Goal: Task Accomplishment & Management: Use online tool/utility

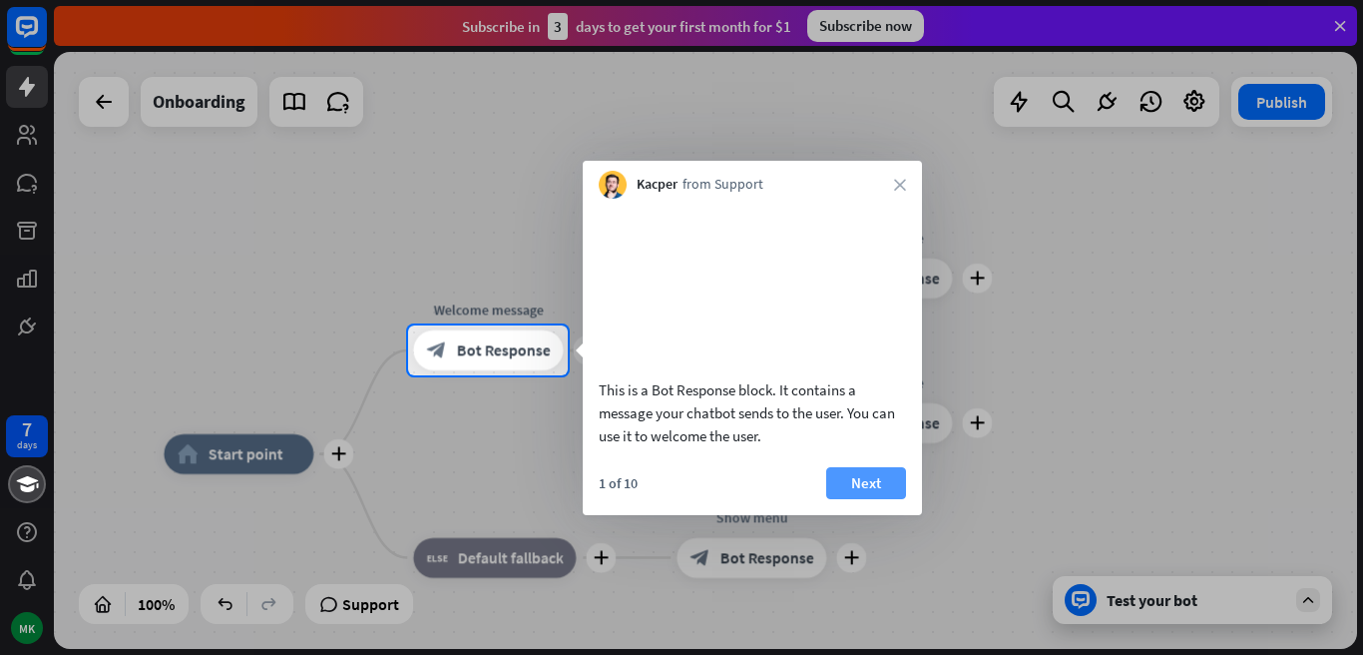
click at [884, 499] on button "Next" at bounding box center [866, 483] width 80 height 32
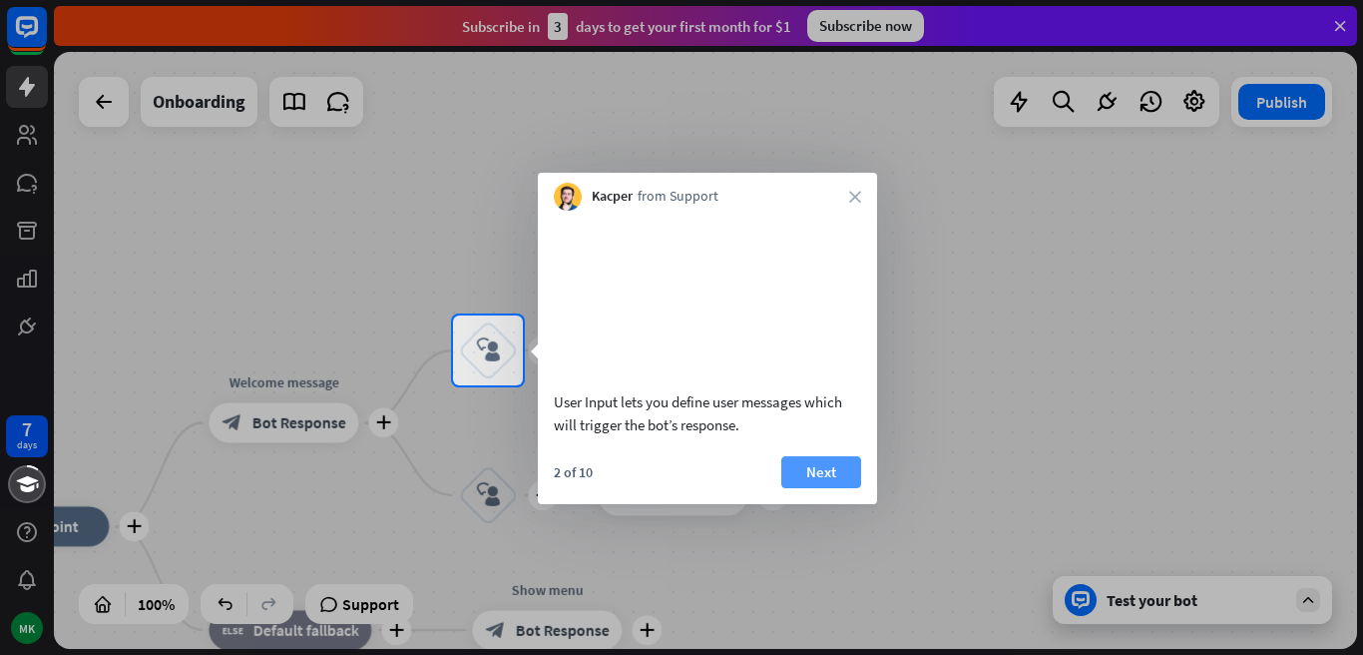
click at [826, 488] on button "Next" at bounding box center [821, 472] width 80 height 32
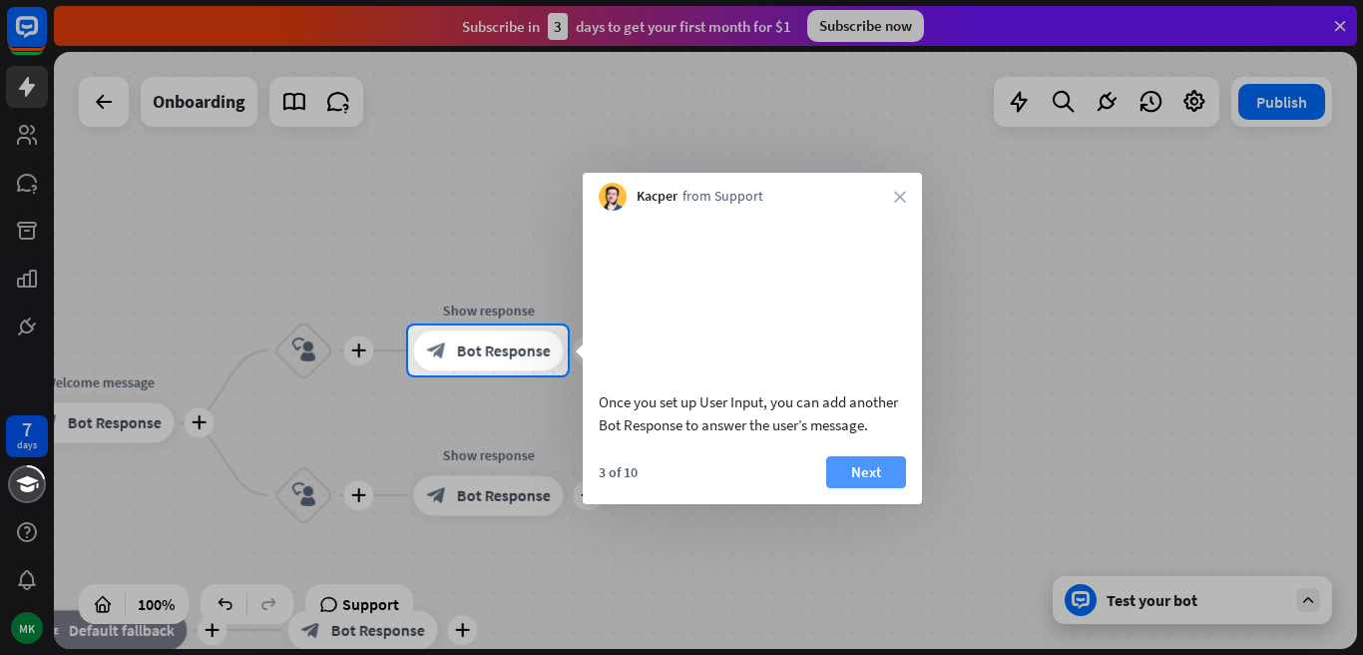
click at [861, 488] on button "Next" at bounding box center [866, 472] width 80 height 32
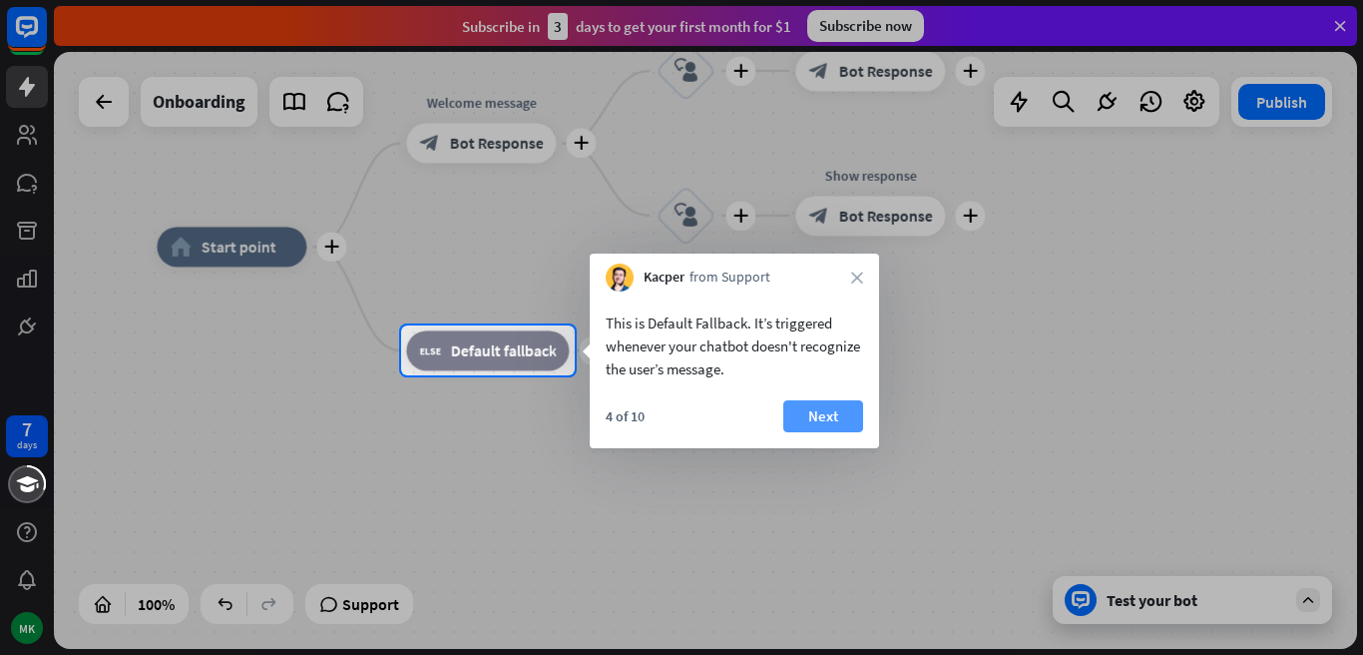
click at [828, 420] on button "Next" at bounding box center [823, 416] width 80 height 32
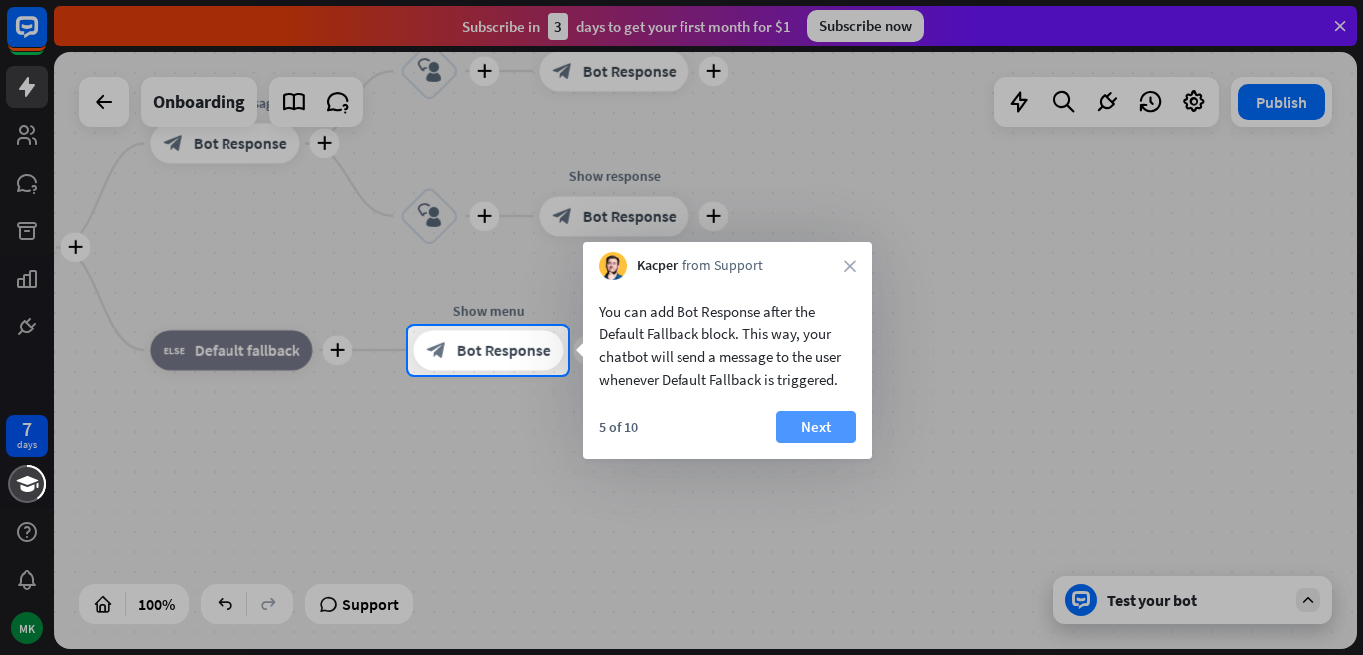
click at [828, 420] on button "Next" at bounding box center [816, 427] width 80 height 32
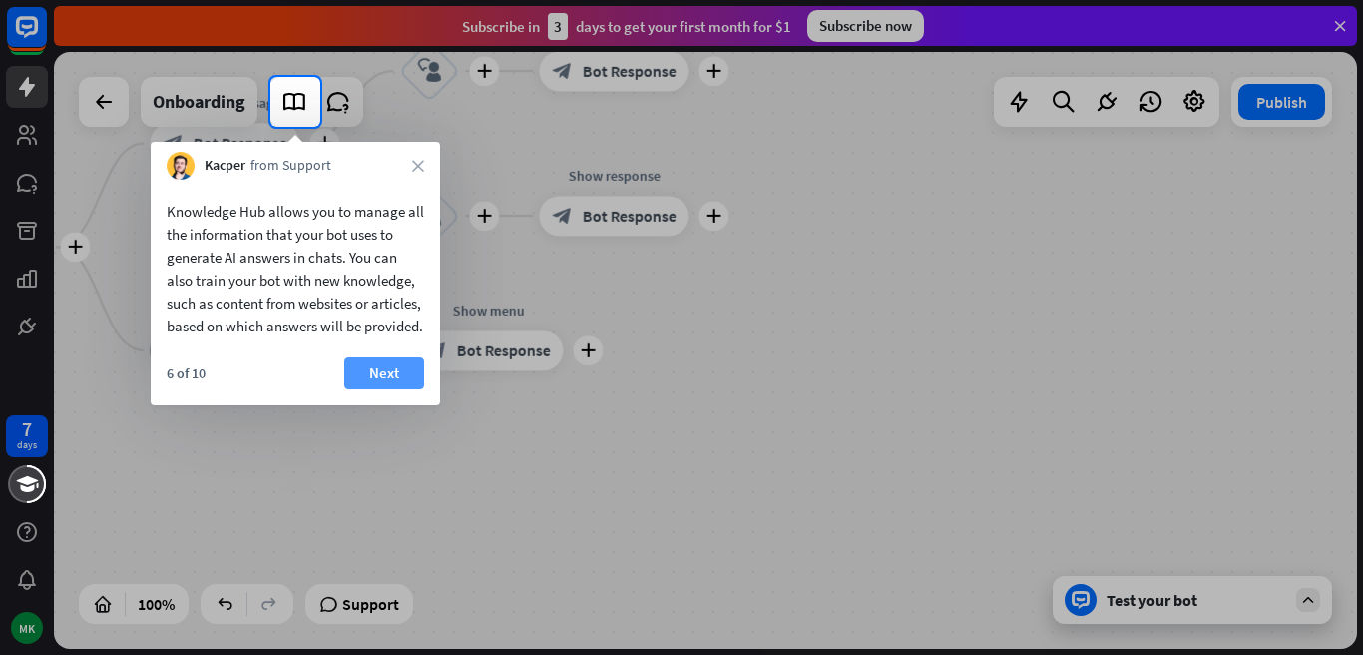
click at [347, 389] on button "Next" at bounding box center [384, 373] width 80 height 32
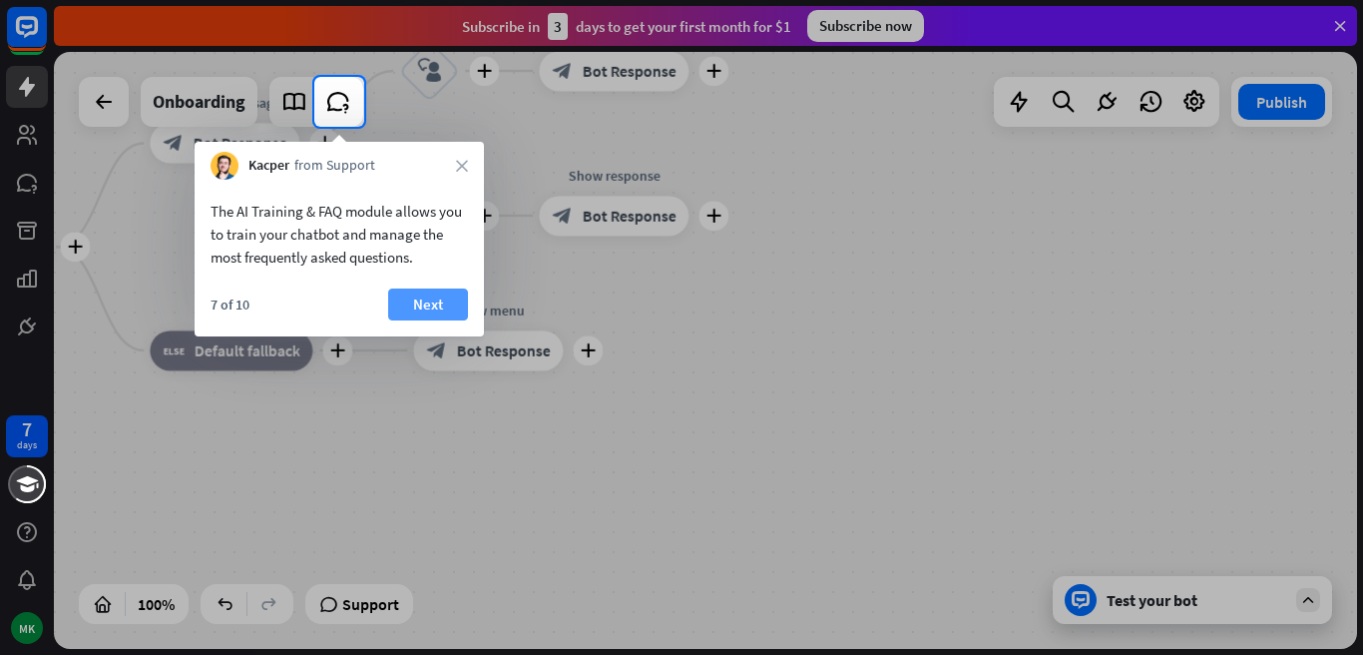
click at [417, 296] on button "Next" at bounding box center [428, 304] width 80 height 32
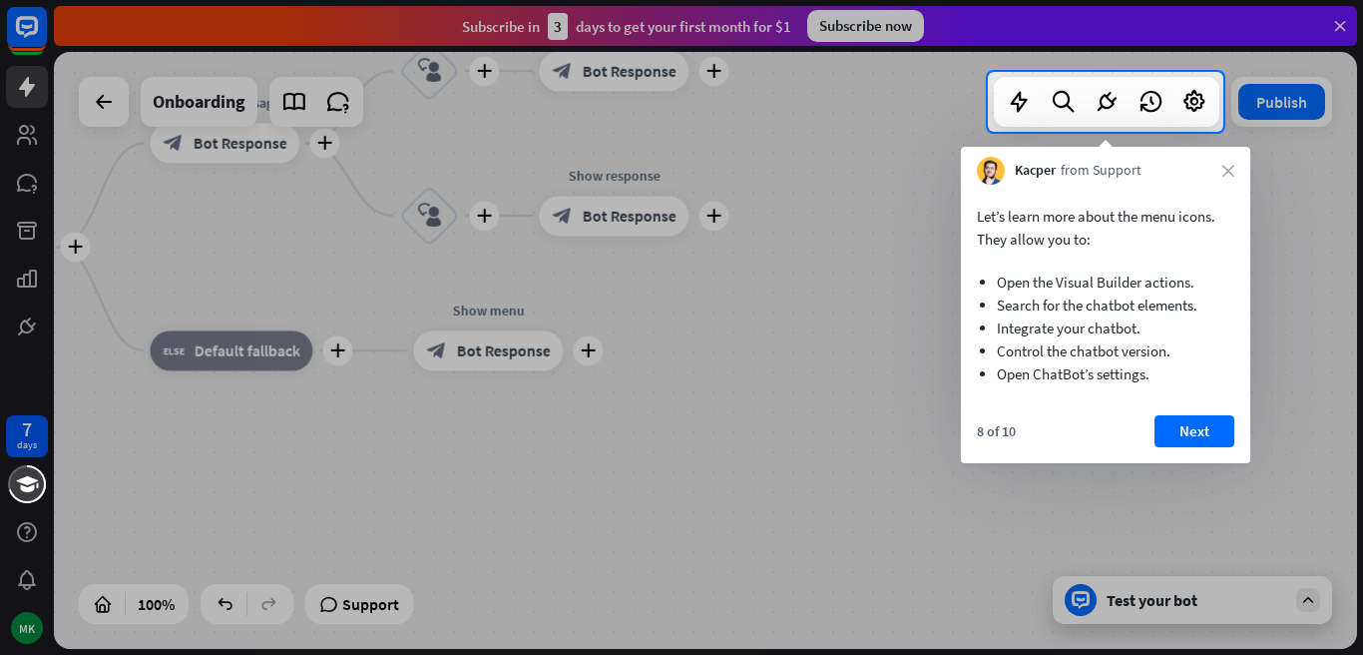
click at [515, 277] on div at bounding box center [681, 393] width 1363 height 523
drag, startPoint x: 515, startPoint y: 277, endPoint x: 517, endPoint y: 267, distance: 10.2
click at [517, 267] on div at bounding box center [681, 393] width 1363 height 523
drag, startPoint x: 517, startPoint y: 267, endPoint x: 917, endPoint y: 269, distance: 400.1
click at [917, 269] on div at bounding box center [681, 393] width 1363 height 523
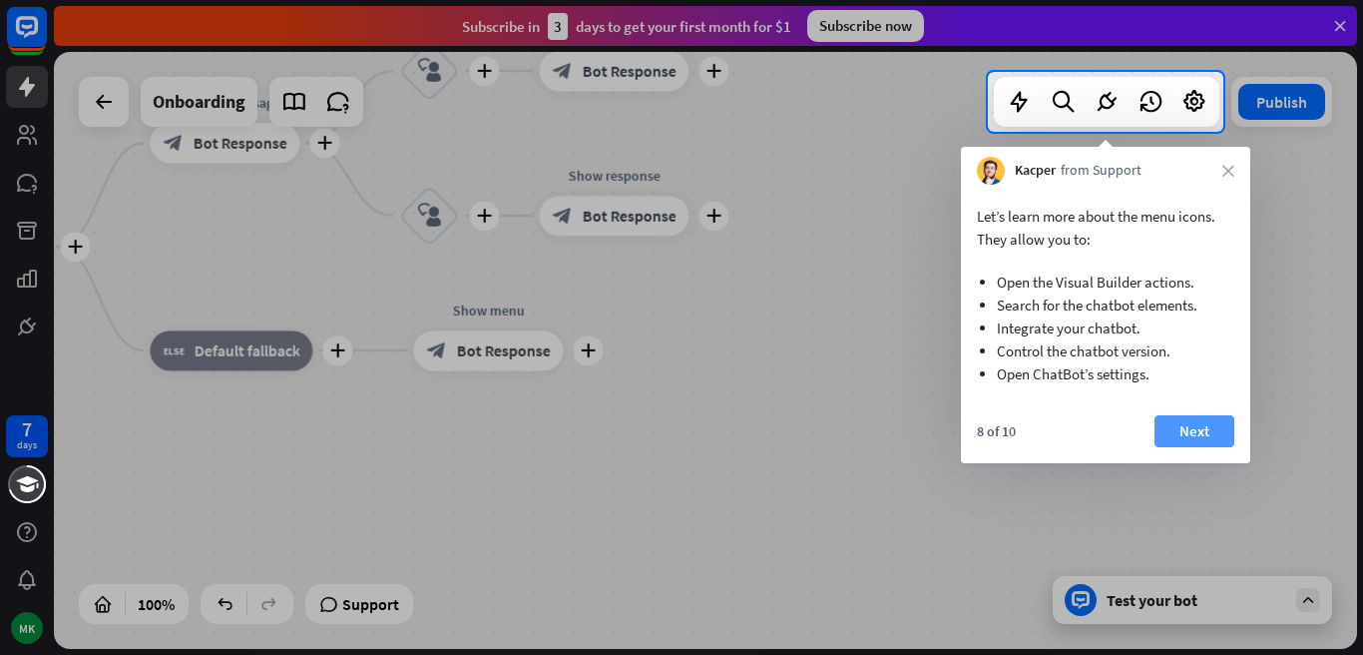
click at [1196, 437] on button "Next" at bounding box center [1194, 431] width 80 height 32
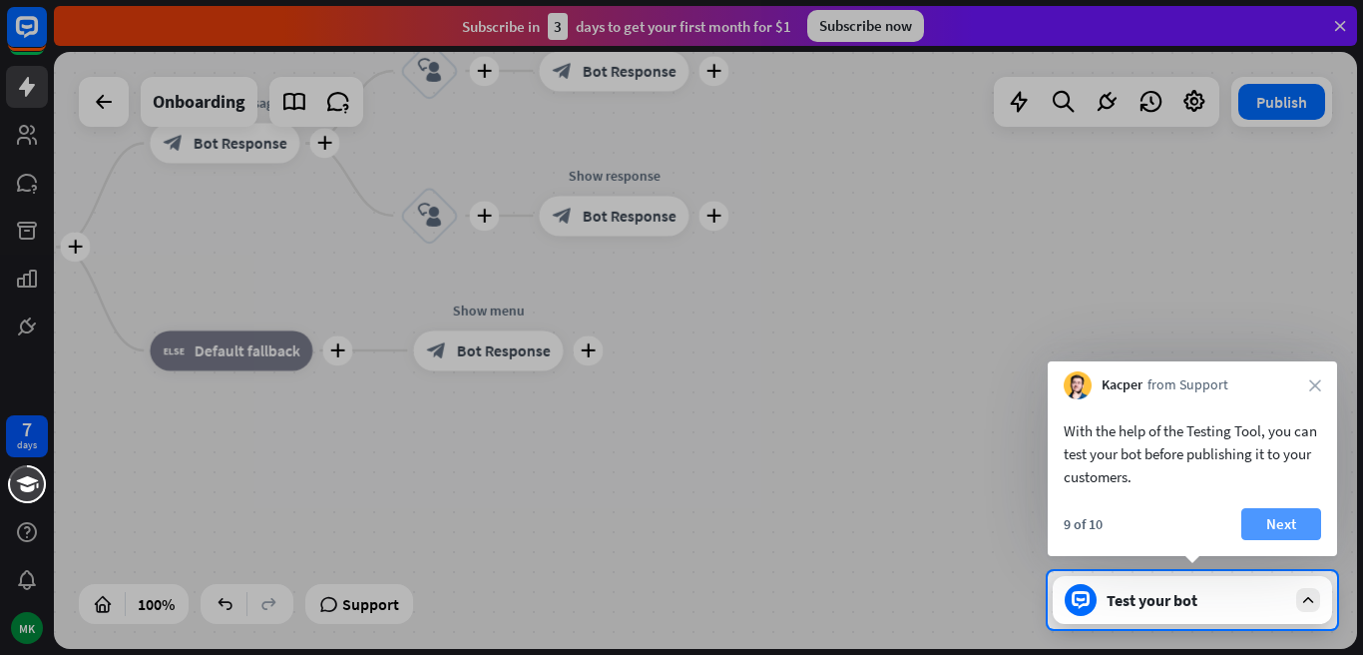
click at [1281, 525] on button "Next" at bounding box center [1281, 524] width 80 height 32
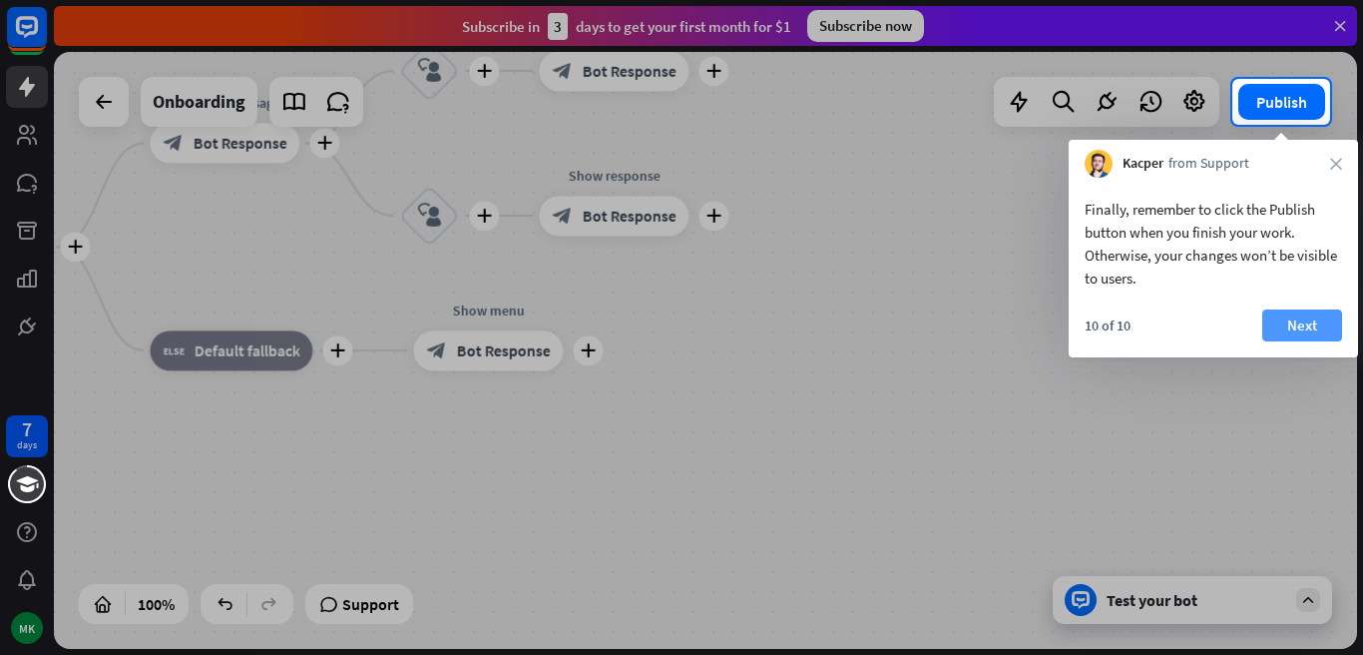
click at [1306, 326] on button "Next" at bounding box center [1302, 325] width 80 height 32
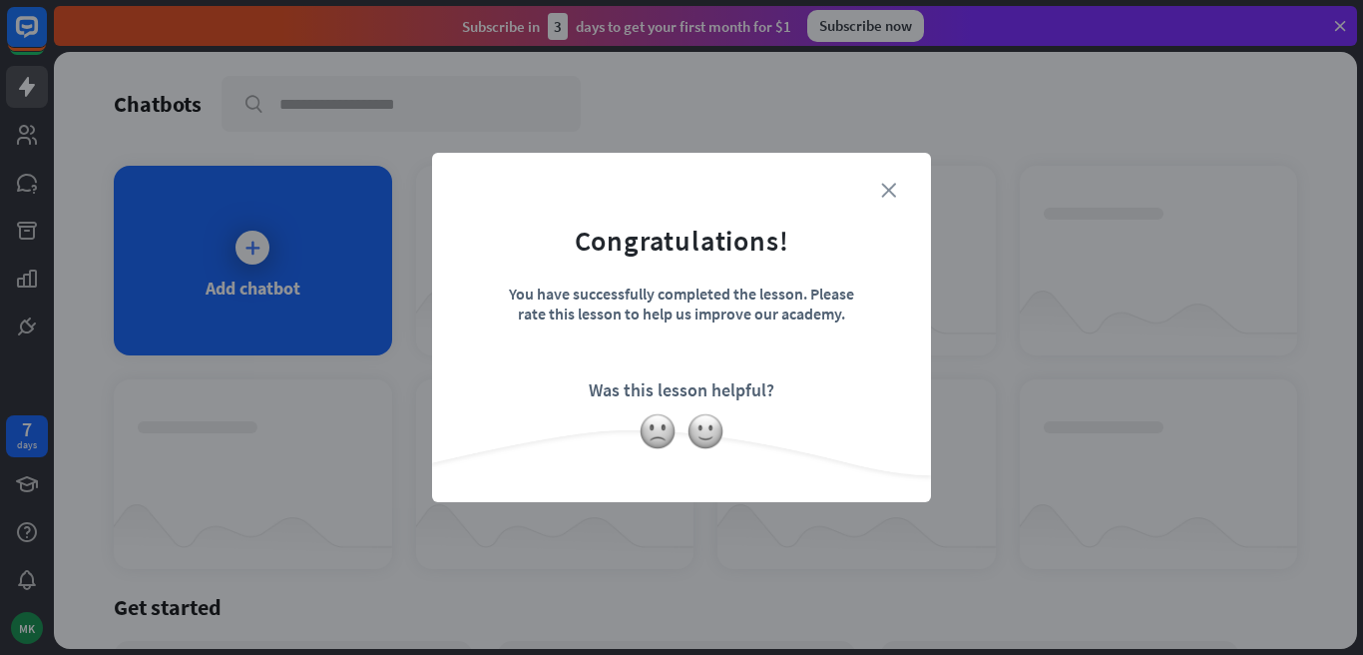
click at [888, 194] on icon "close" at bounding box center [888, 190] width 15 height 15
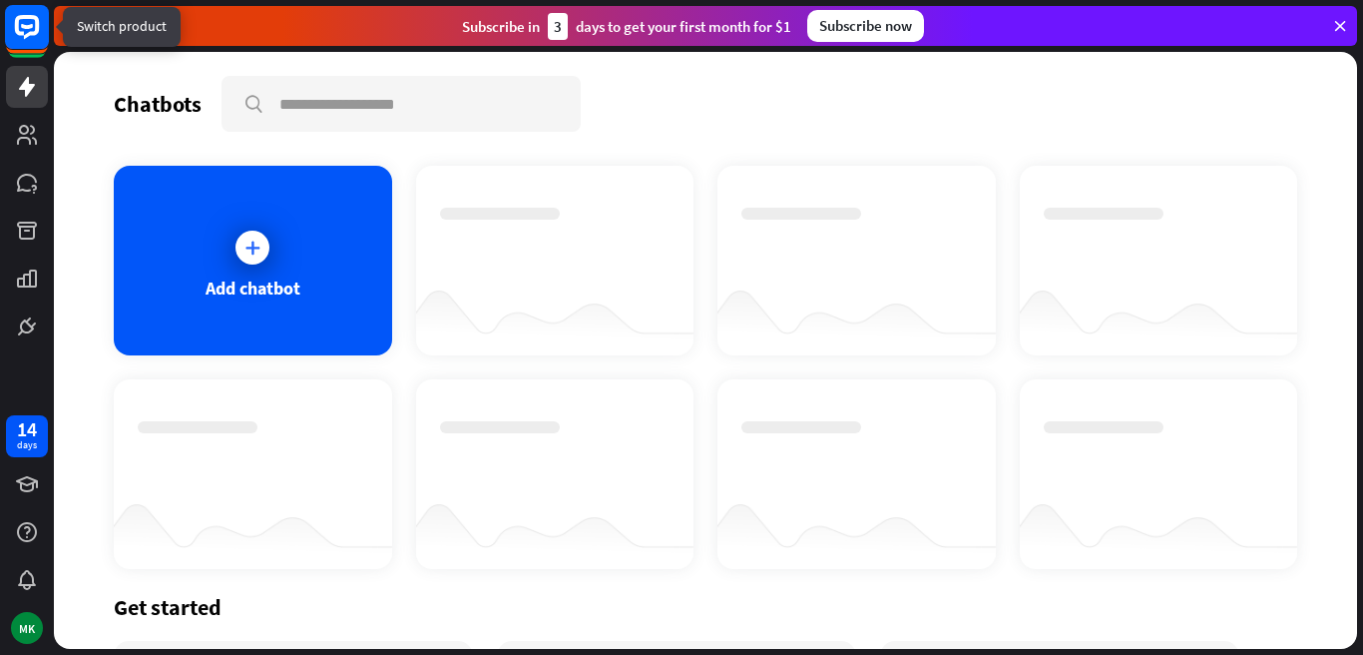
click at [25, 27] on icon at bounding box center [27, 26] width 12 height 5
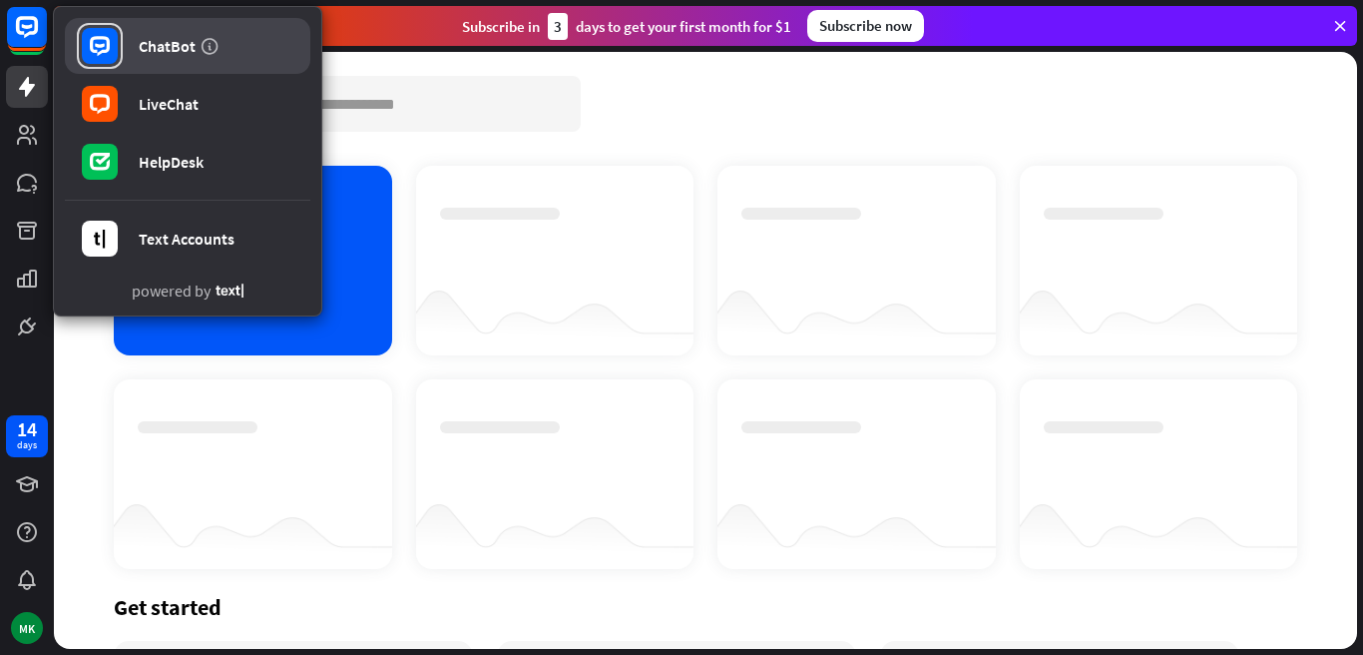
click at [166, 58] on link "ChatBot" at bounding box center [187, 46] width 245 height 56
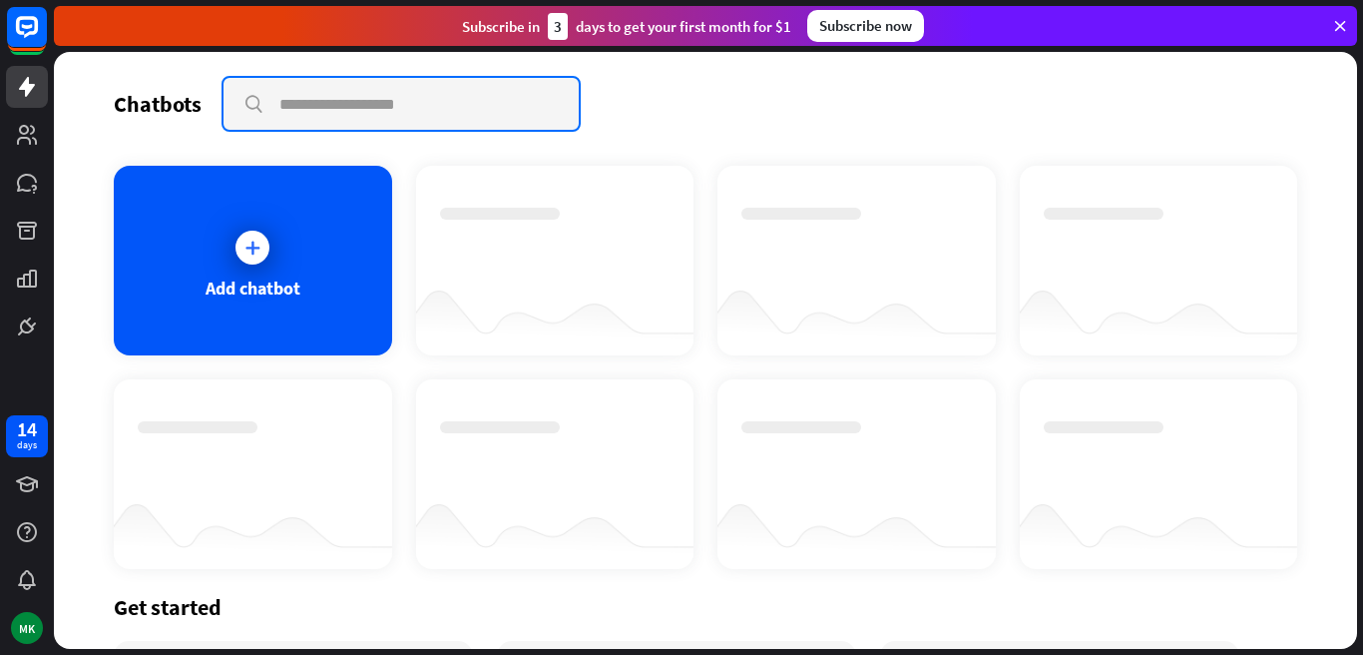
click at [324, 113] on input "text" at bounding box center [400, 104] width 355 height 52
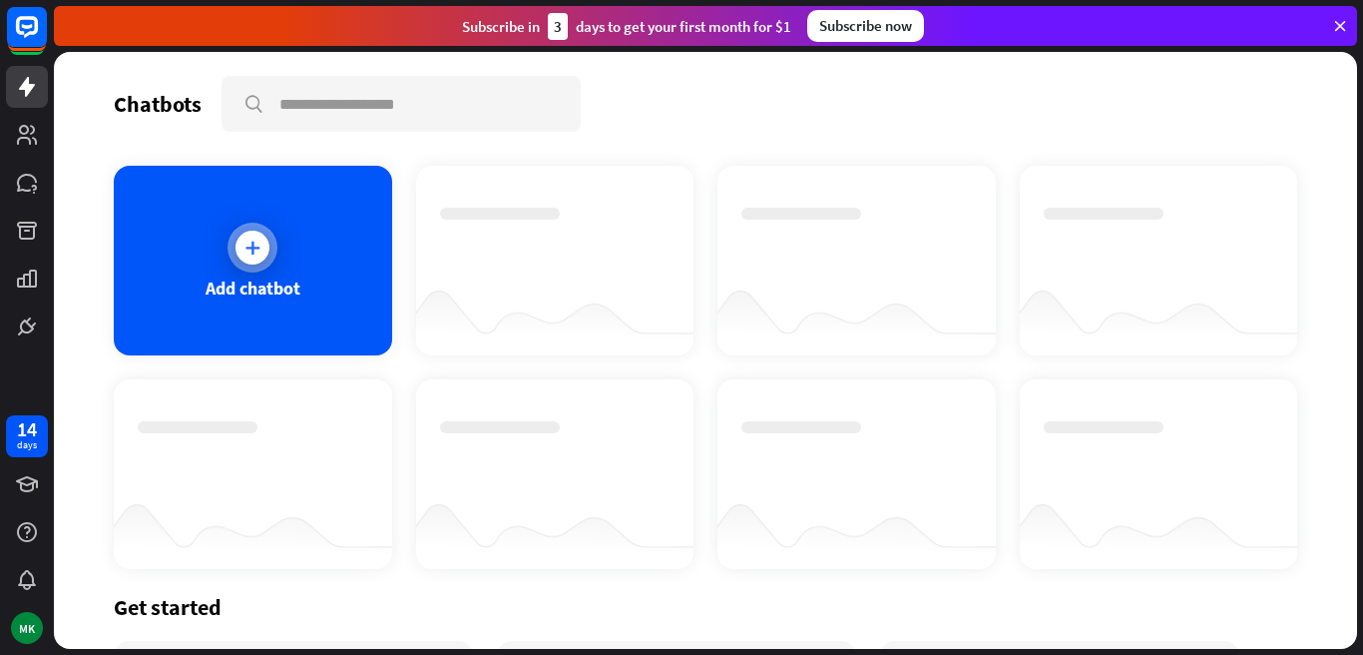
click at [242, 227] on div at bounding box center [252, 248] width 50 height 50
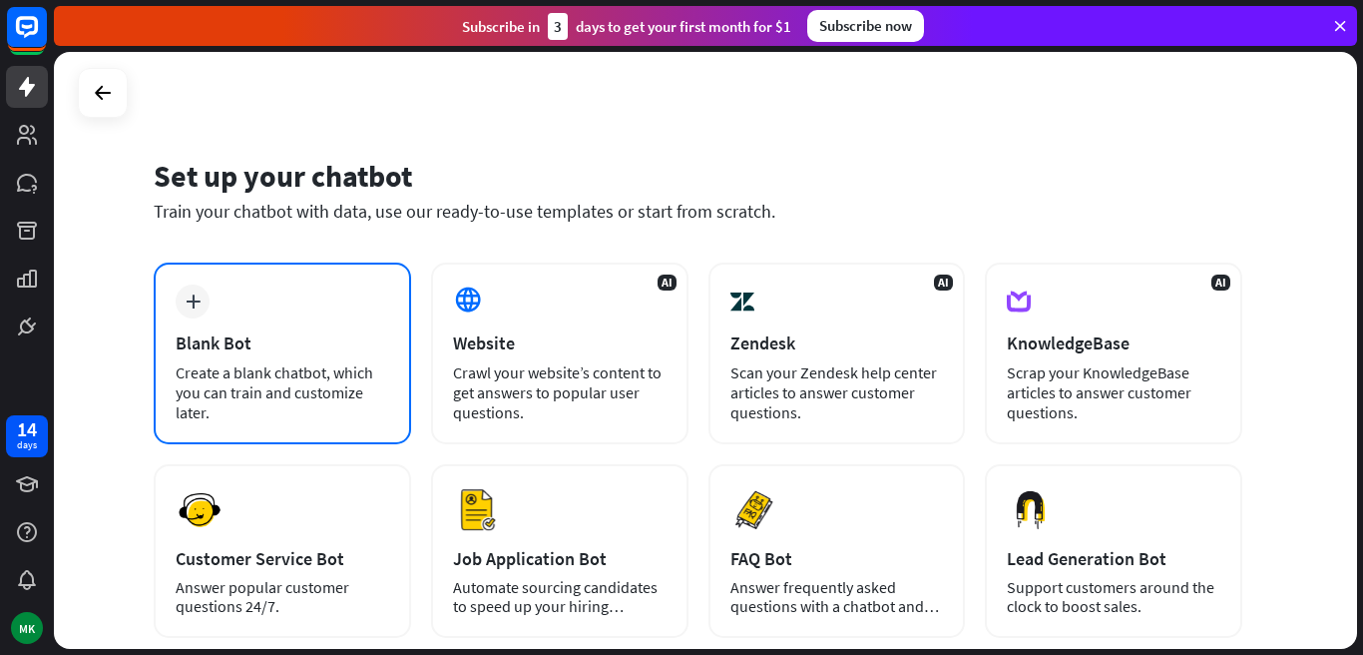
click at [202, 290] on div "plus" at bounding box center [193, 301] width 34 height 34
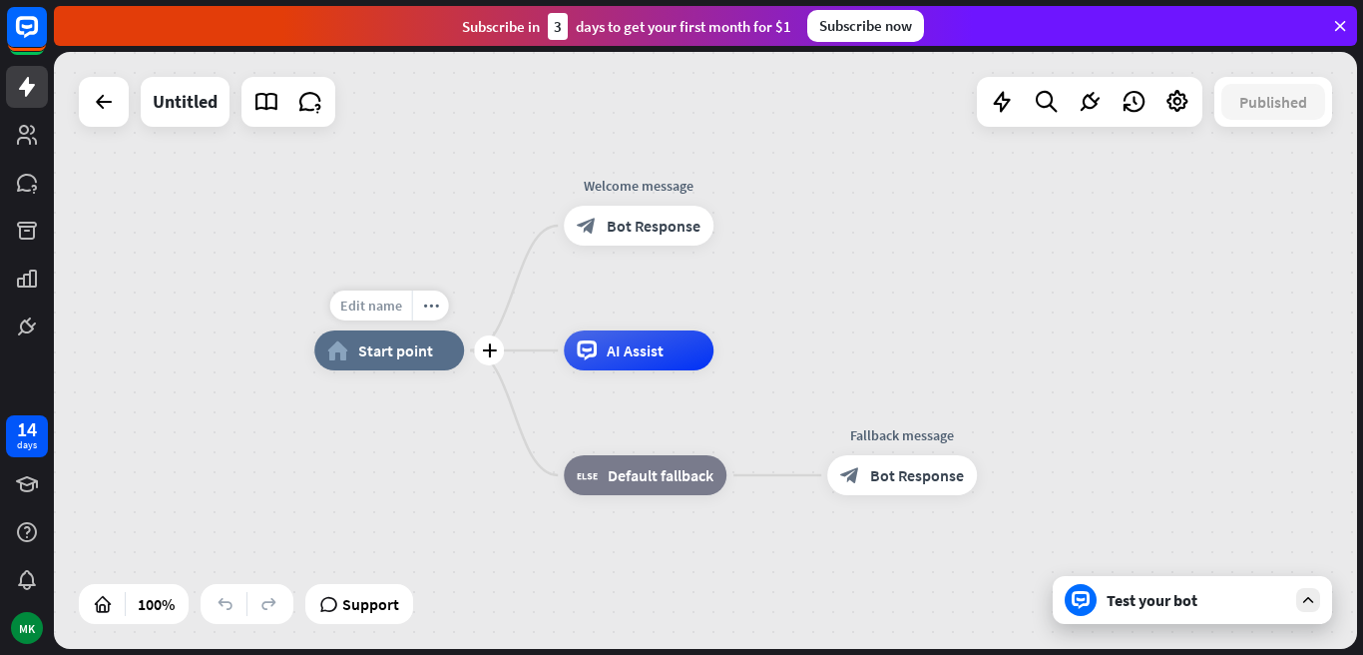
click at [371, 298] on span "Edit name" at bounding box center [371, 305] width 62 height 18
type input "**********"
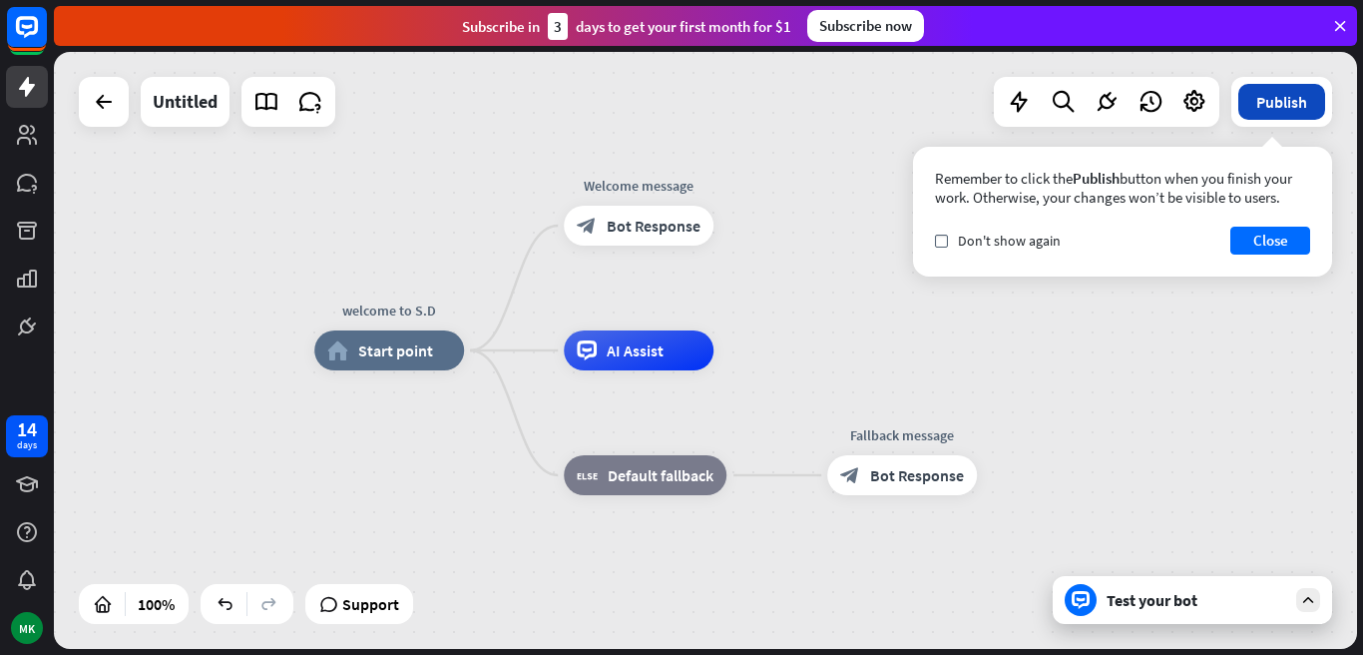
click at [1303, 105] on button "Publish" at bounding box center [1281, 102] width 87 height 36
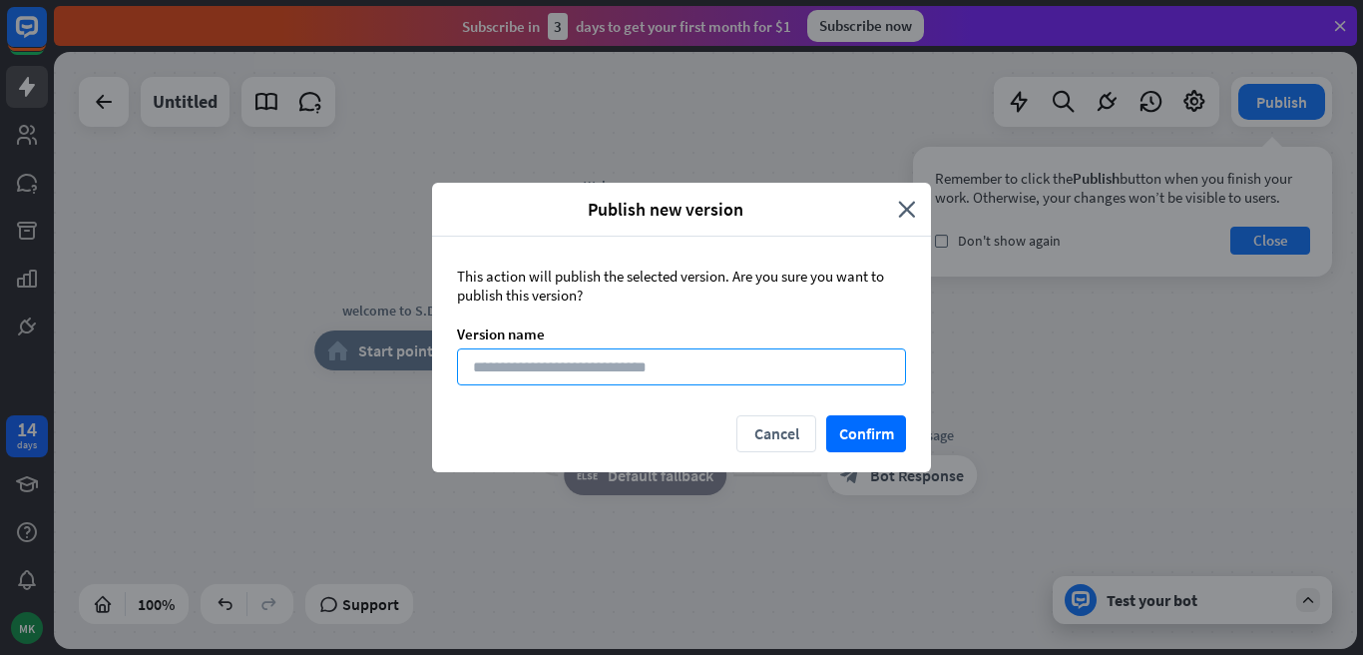
click at [765, 371] on input at bounding box center [681, 366] width 449 height 37
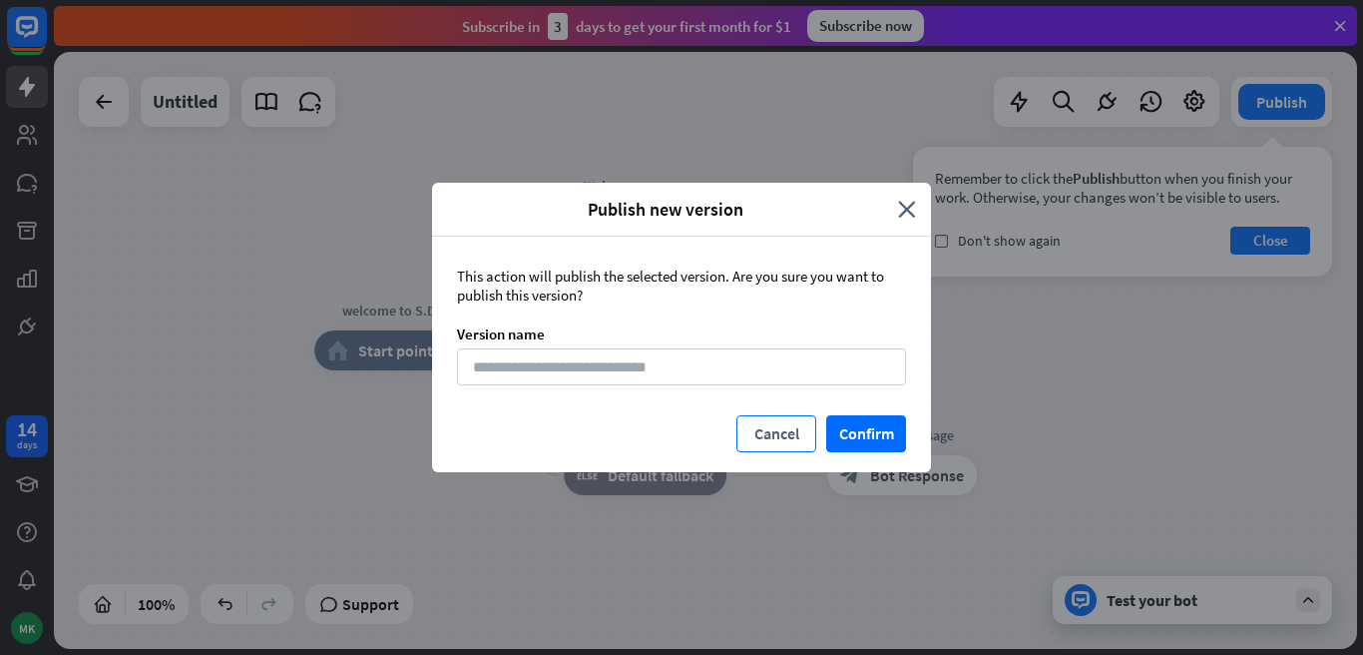
click at [777, 433] on button "Cancel" at bounding box center [776, 433] width 80 height 37
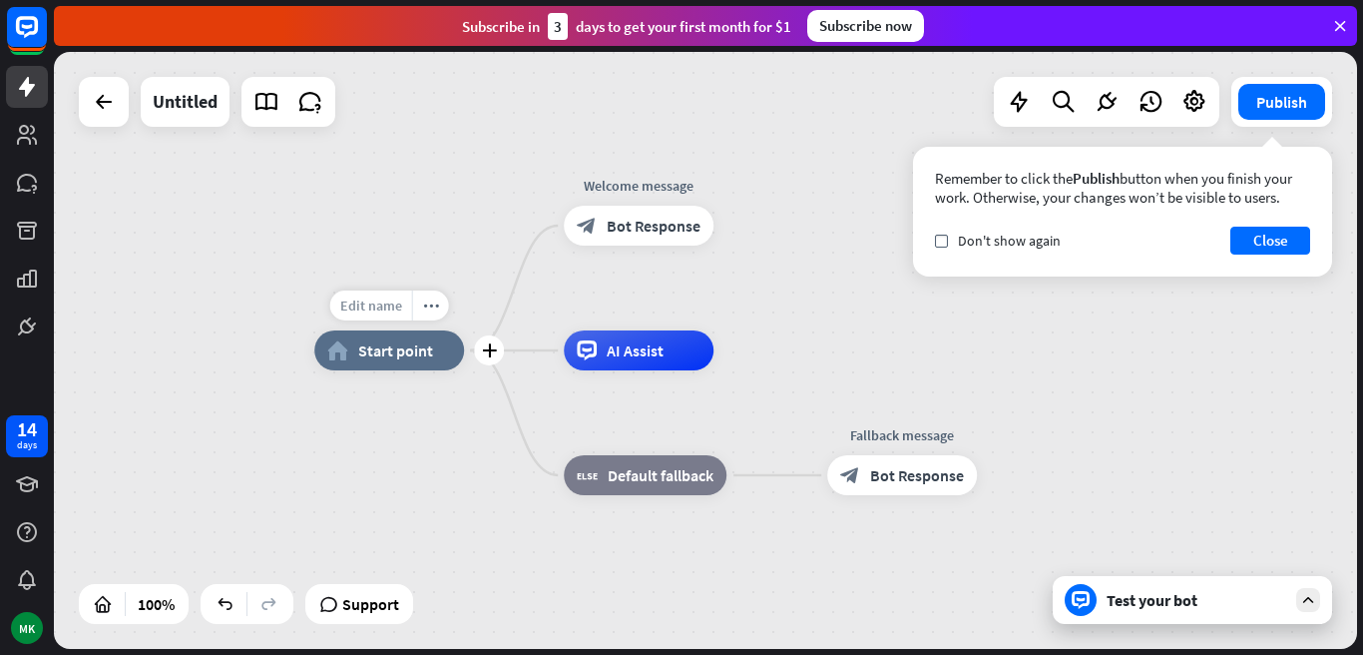
click at [400, 293] on div "Edit name" at bounding box center [371, 305] width 82 height 30
click at [397, 306] on span "Edit name" at bounding box center [371, 305] width 62 height 18
type input "*"
click at [611, 186] on div "home_2 Start point Edit name more_horiz plus block_bot_response Bot Response AI…" at bounding box center [705, 350] width 1303 height 597
click at [611, 186] on span "Edit name" at bounding box center [621, 181] width 62 height 18
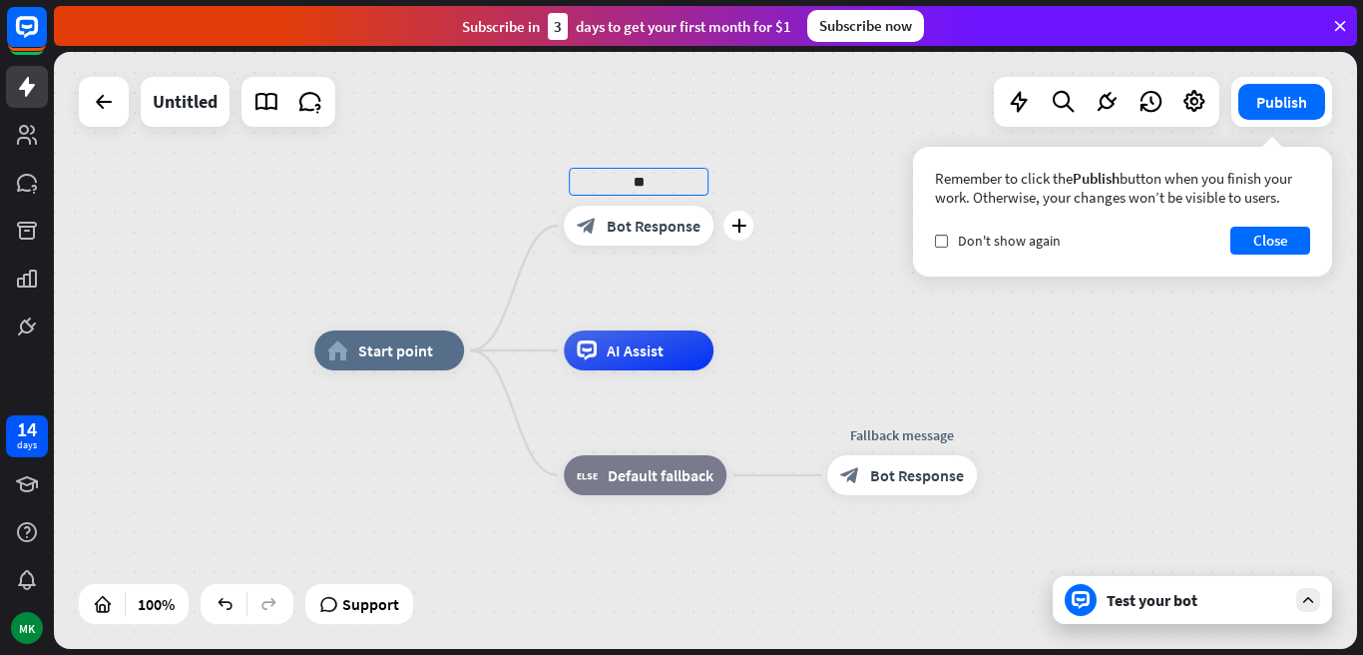
type input "*"
type input "**********"
click at [658, 220] on span "Bot Response" at bounding box center [654, 226] width 94 height 20
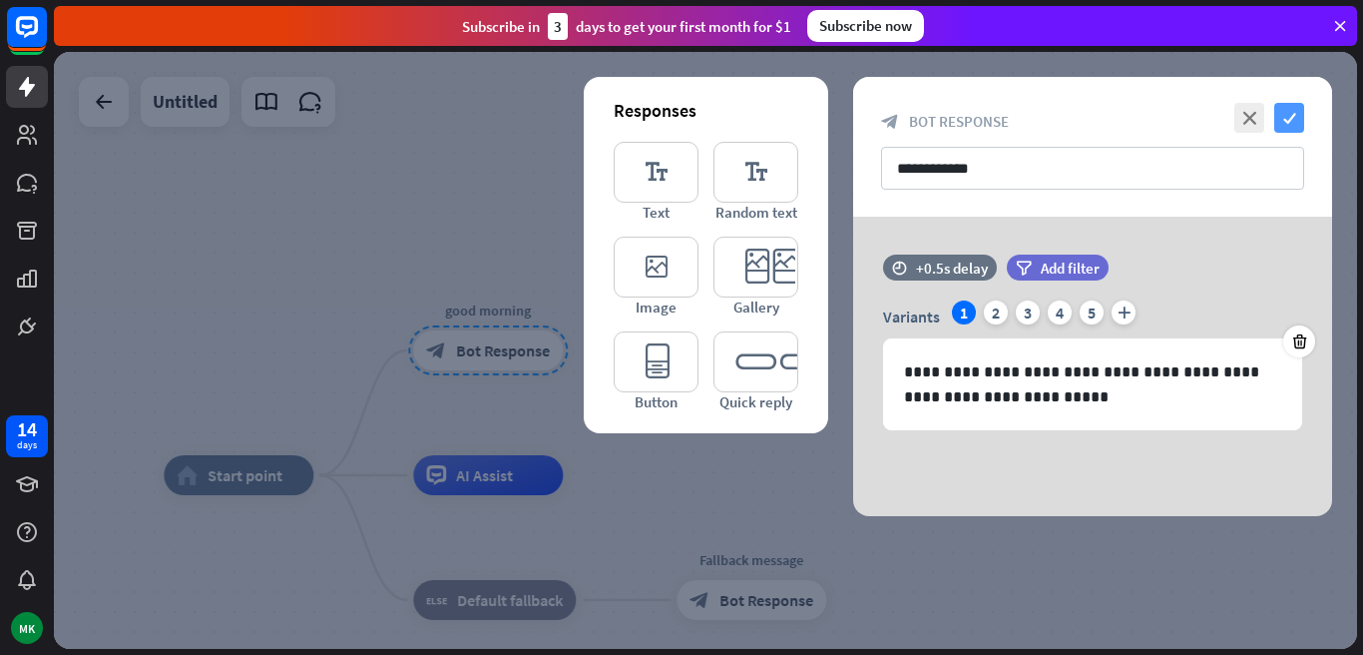
click at [1288, 120] on icon "check" at bounding box center [1289, 118] width 30 height 30
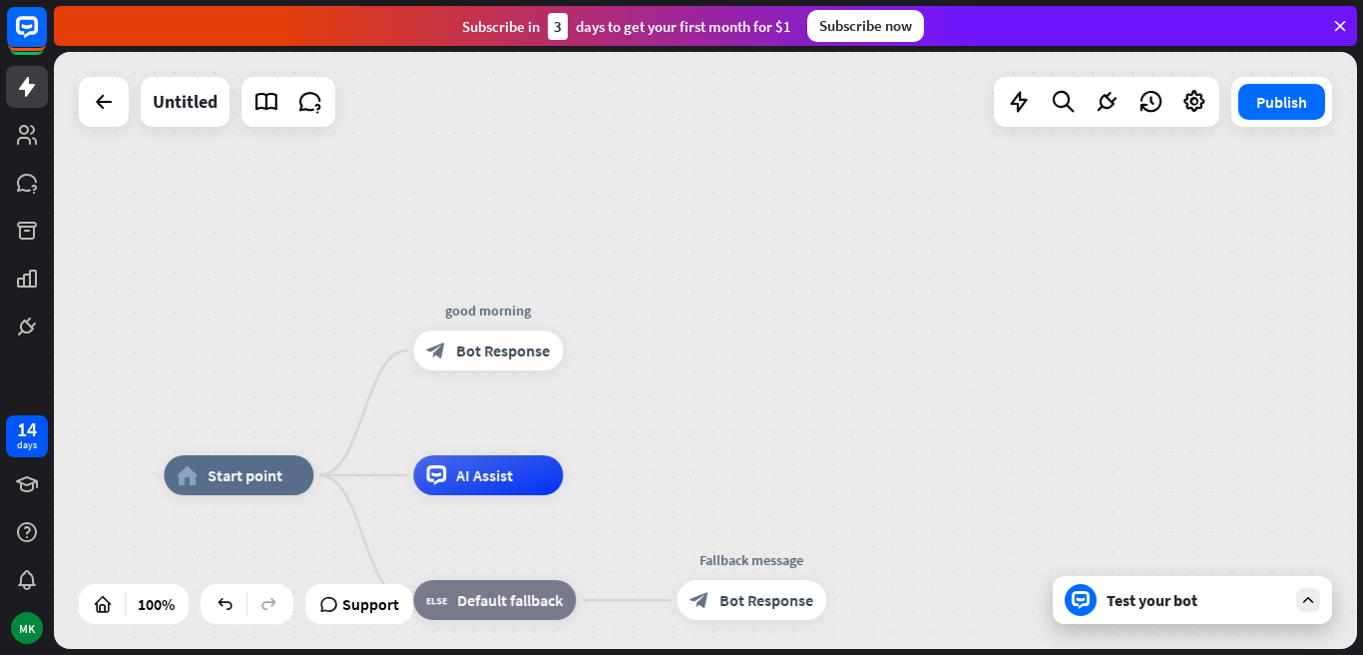
drag, startPoint x: 1288, startPoint y: 120, endPoint x: 905, endPoint y: 262, distance: 408.8
click at [905, 262] on div "home_2 Start point good morning block_bot_response Bot Response AI Assist block…" at bounding box center [705, 350] width 1303 height 597
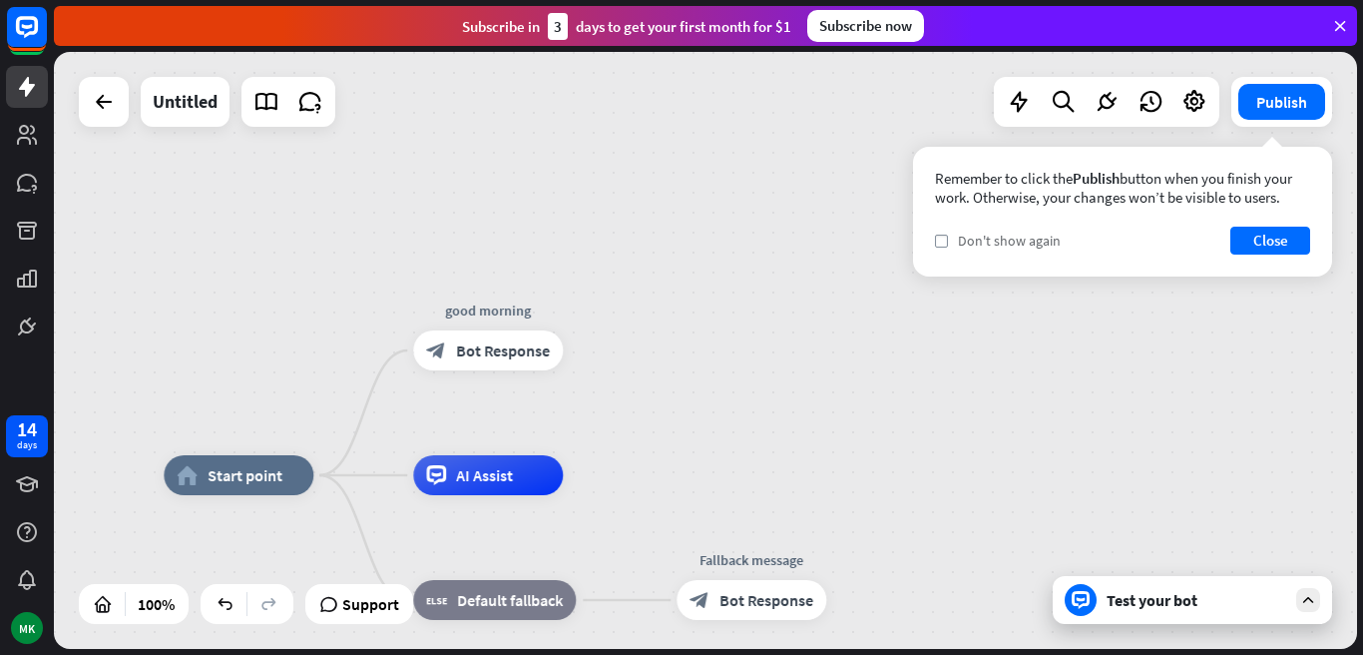
click at [948, 234] on div "check Don't show again" at bounding box center [998, 240] width 126 height 18
click at [1247, 234] on button "Close" at bounding box center [1270, 240] width 80 height 28
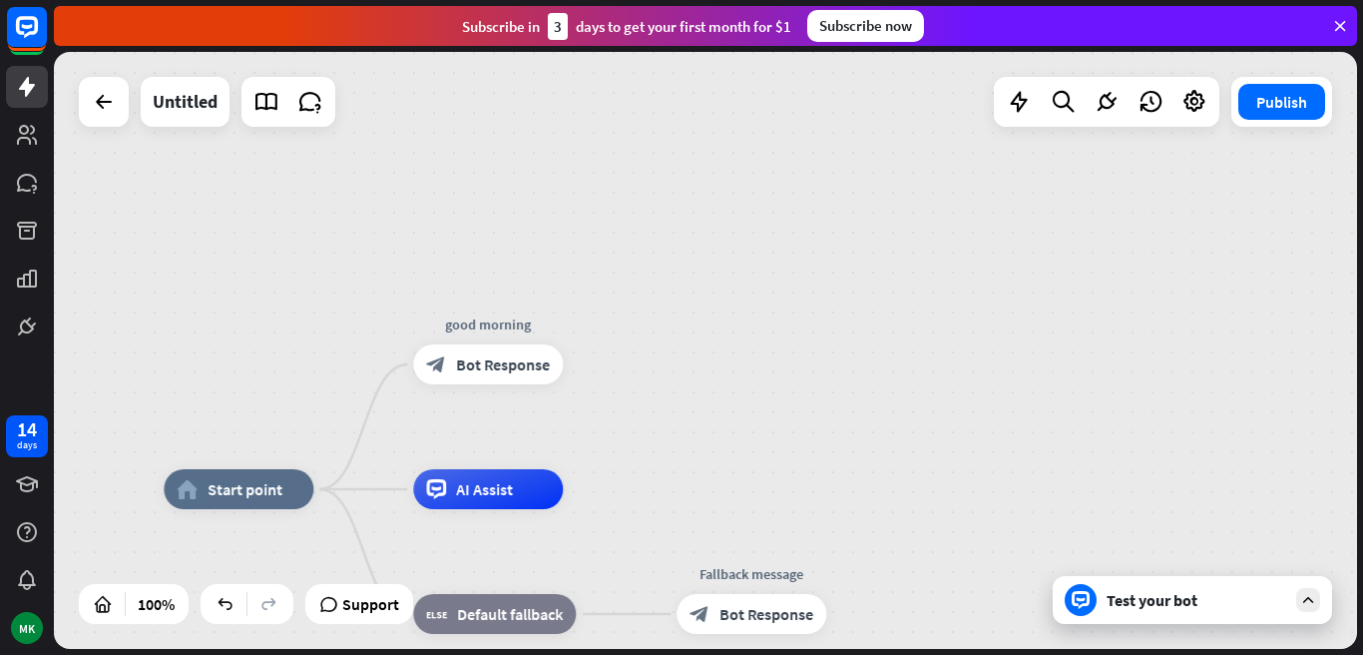
drag, startPoint x: 792, startPoint y: 180, endPoint x: 792, endPoint y: 195, distance: 15.0
click at [792, 195] on div "home_2 Start point good morning block_bot_response Bot Response AI Assist block…" at bounding box center [705, 350] width 1303 height 597
click at [534, 322] on icon "more_horiz" at bounding box center [530, 320] width 16 height 15
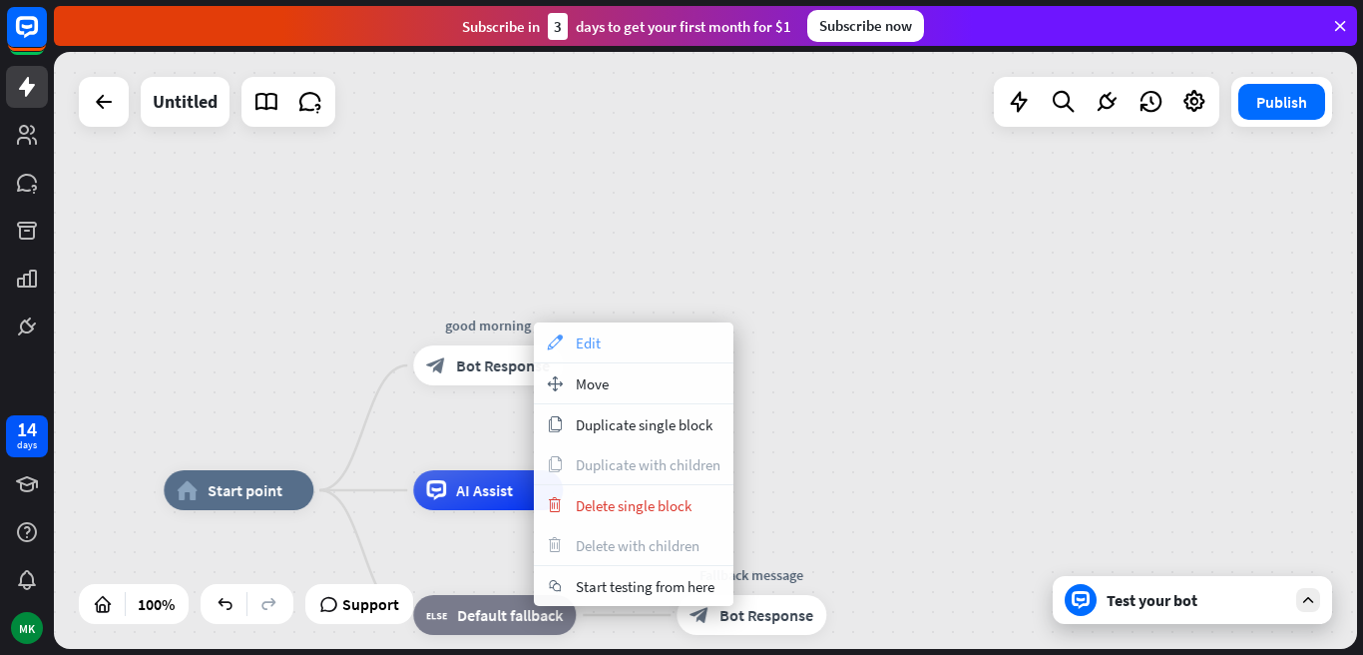
click at [592, 346] on span "Edit" at bounding box center [588, 342] width 25 height 19
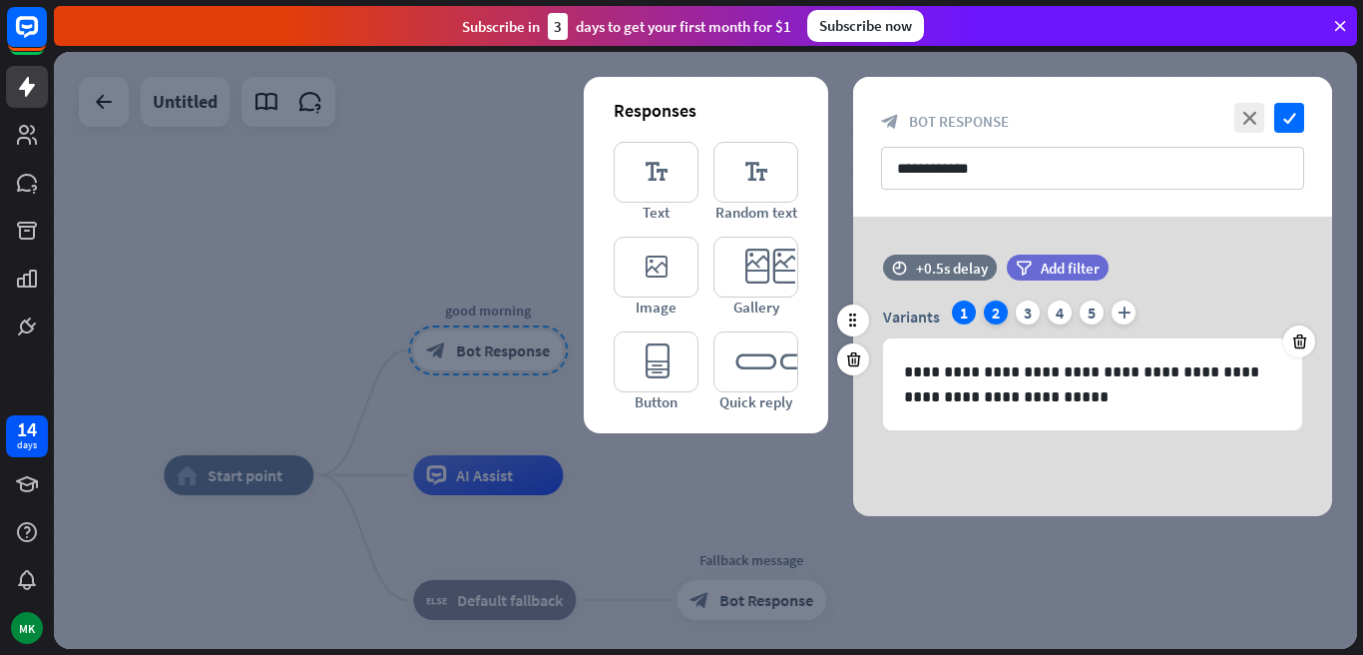
click at [990, 318] on div "2" at bounding box center [996, 312] width 24 height 24
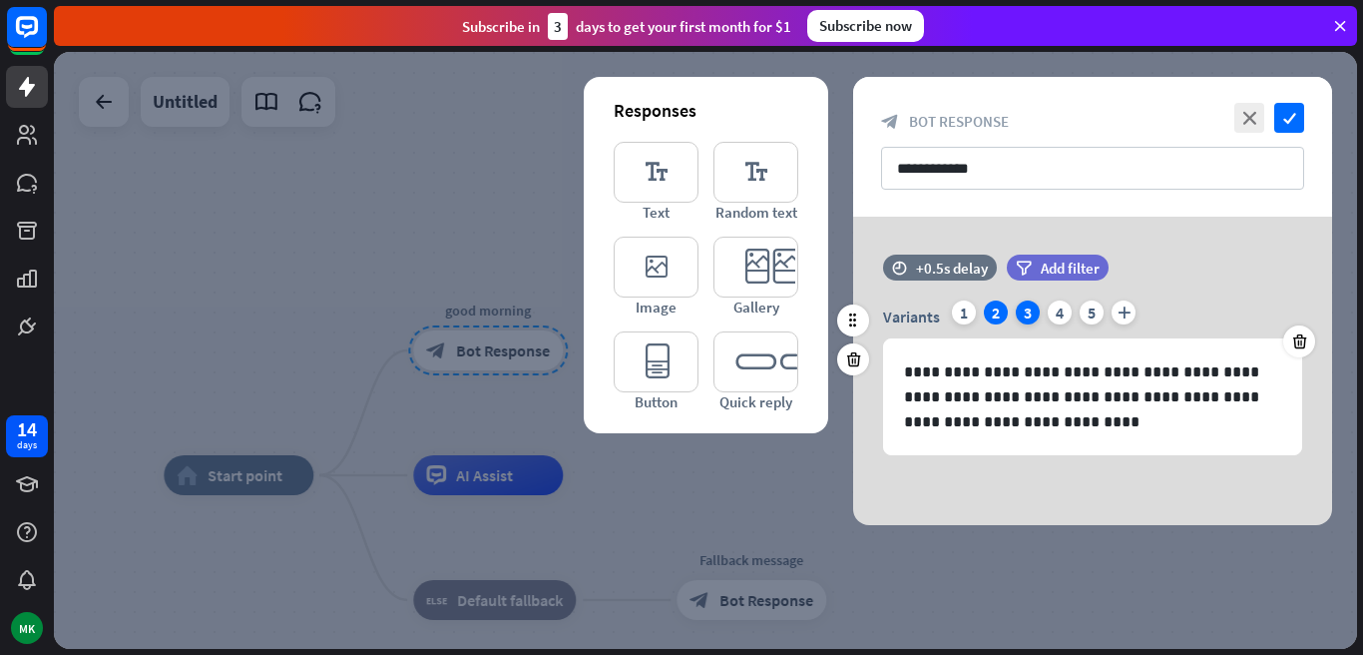
click at [1025, 314] on div "3" at bounding box center [1028, 312] width 24 height 24
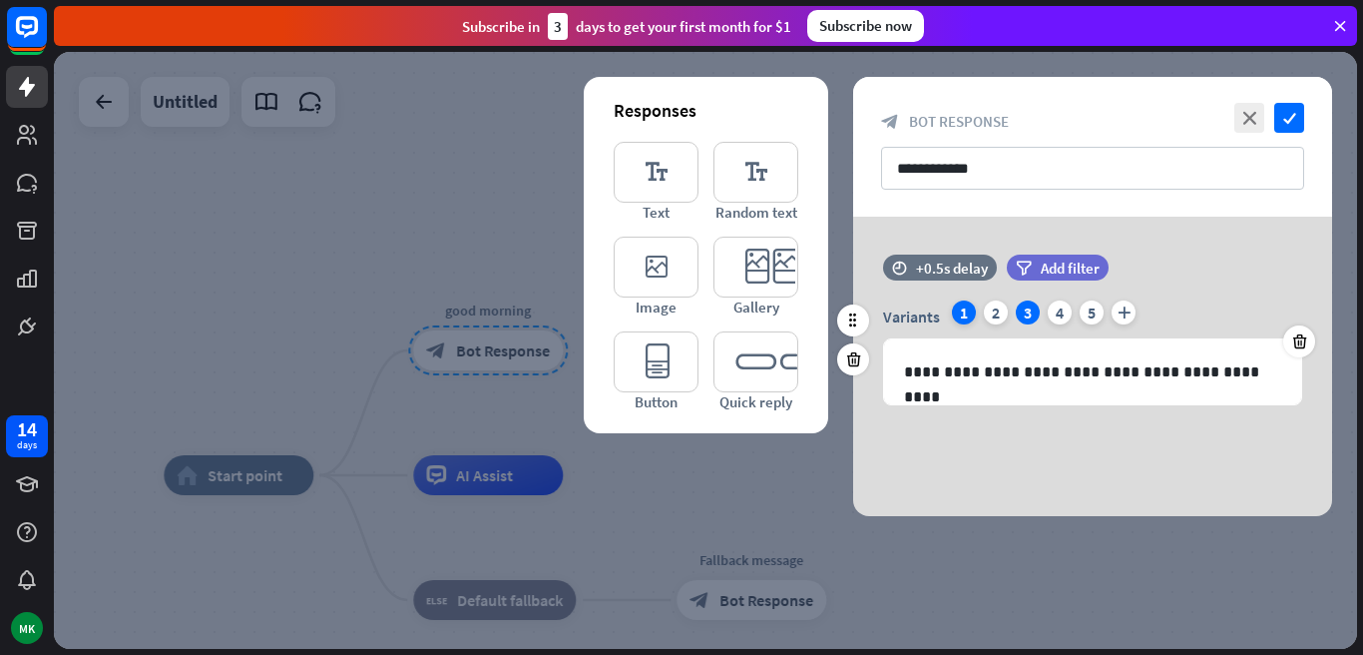
click at [959, 310] on div "1" at bounding box center [964, 312] width 24 height 24
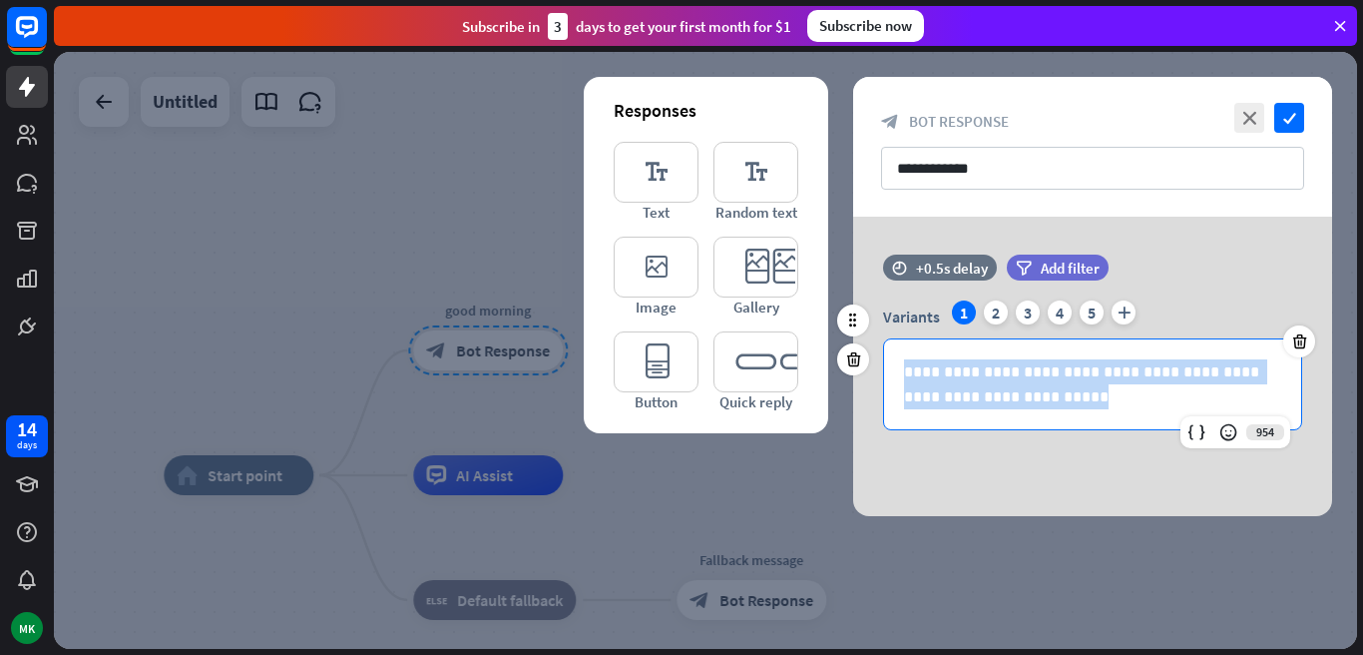
drag, startPoint x: 901, startPoint y: 369, endPoint x: 1034, endPoint y: 394, distance: 135.0
click at [1034, 394] on div "**********" at bounding box center [1092, 384] width 417 height 90
copy p "**********"
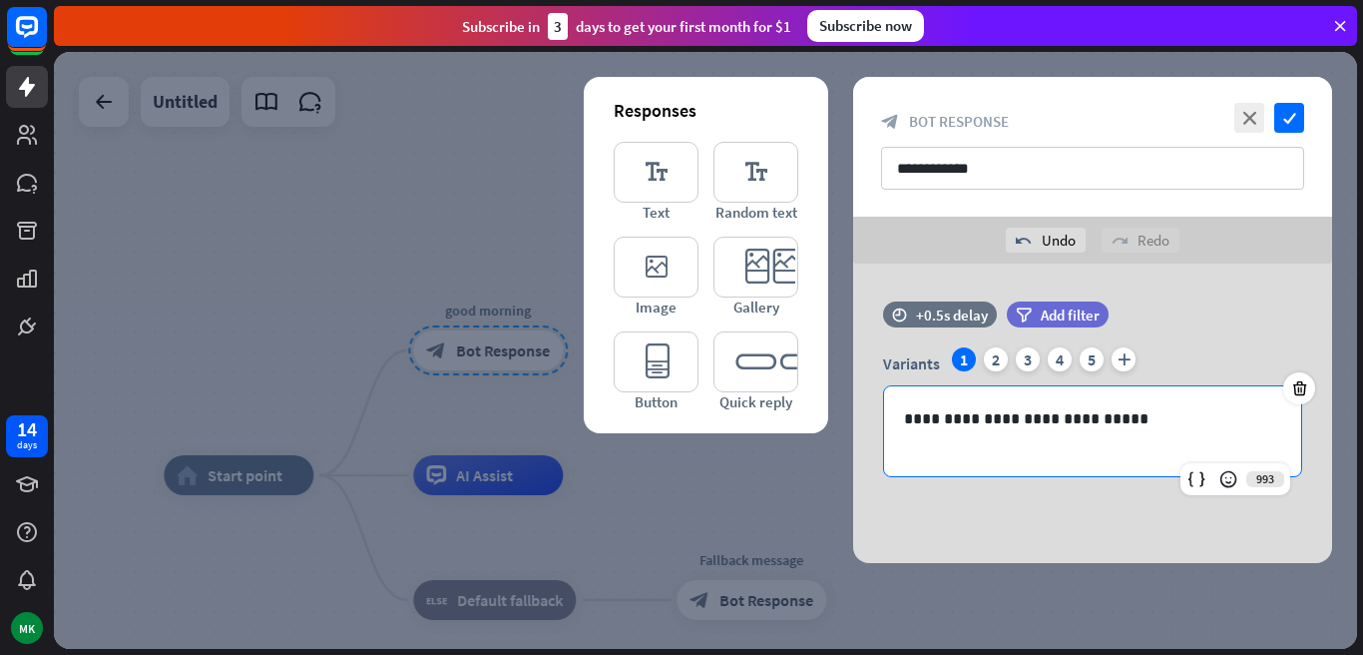
click at [854, 300] on div "**********" at bounding box center [1092, 412] width 529 height 299
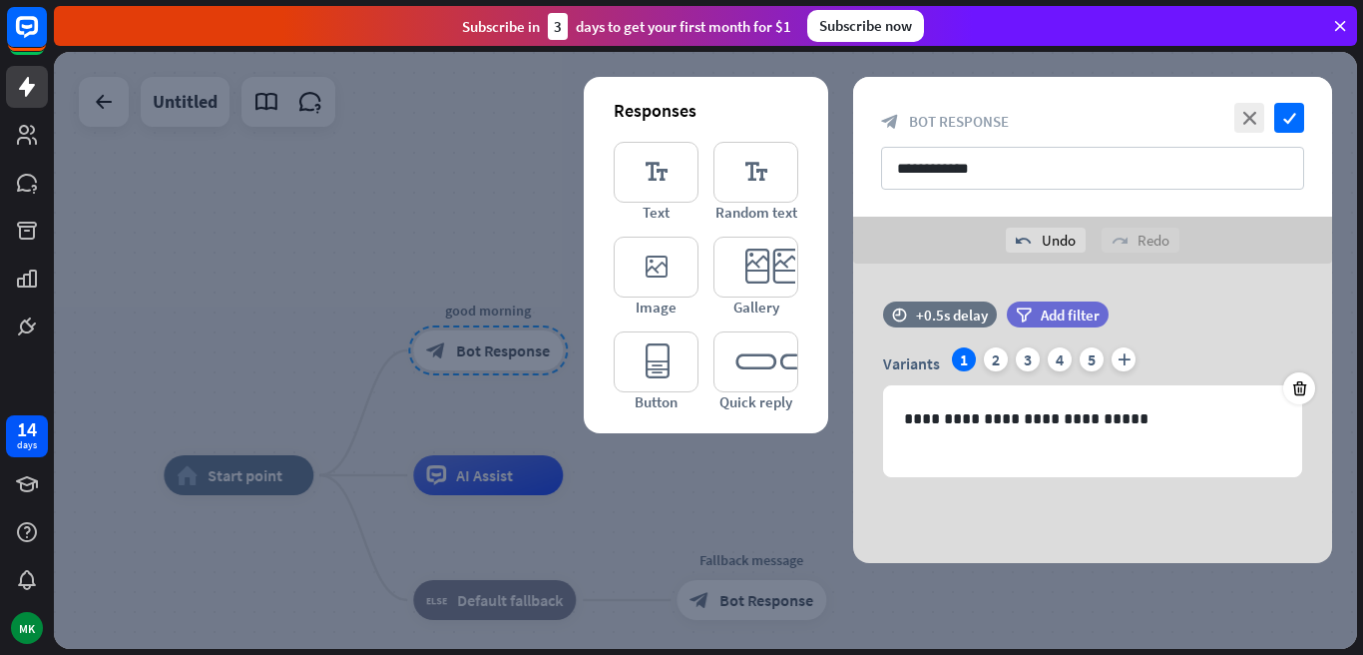
click at [854, 300] on div "**********" at bounding box center [1092, 412] width 479 height 299
click at [999, 357] on div "2" at bounding box center [996, 359] width 24 height 24
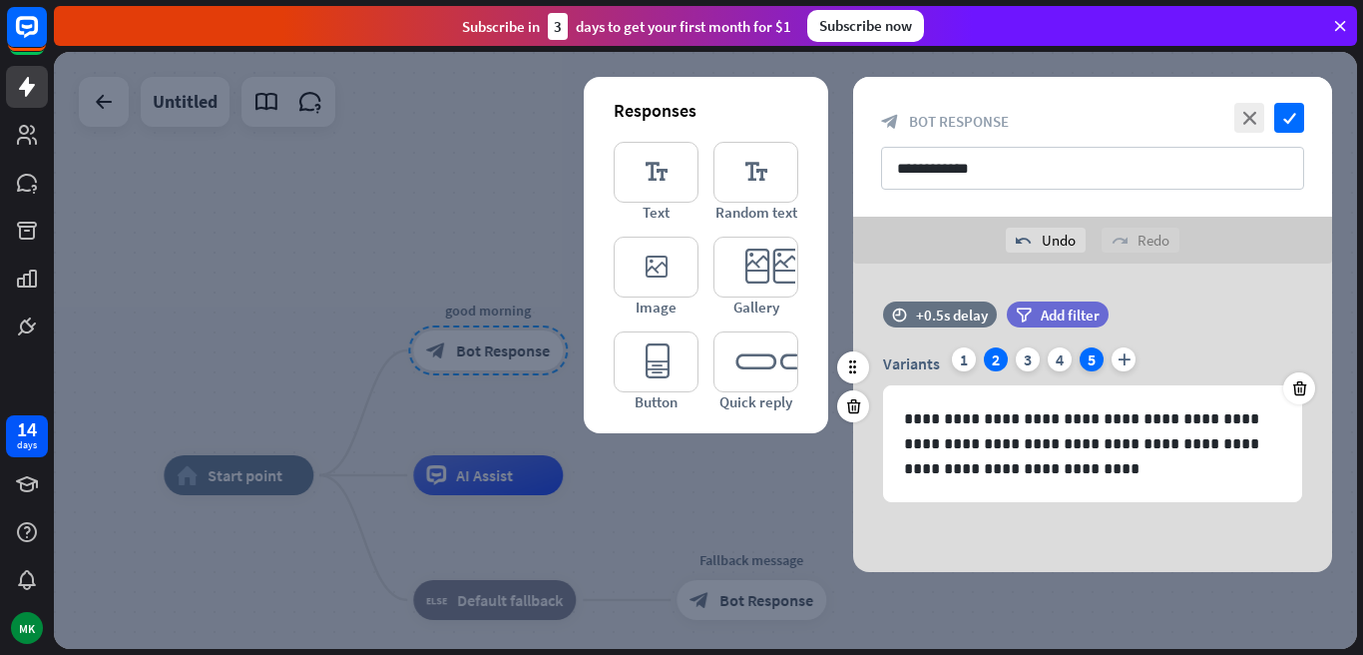
click at [1098, 358] on div "5" at bounding box center [1092, 359] width 24 height 24
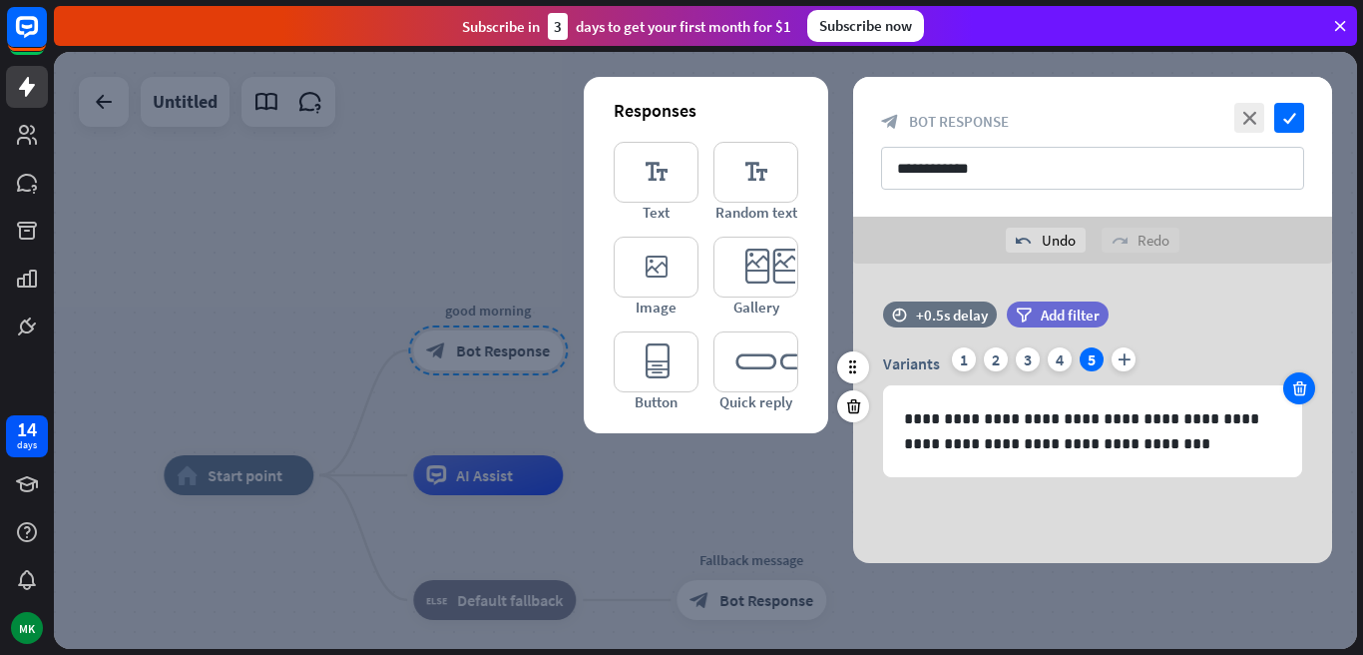
click at [1302, 385] on icon at bounding box center [1299, 388] width 19 height 18
click at [1298, 388] on icon at bounding box center [1299, 388] width 19 height 18
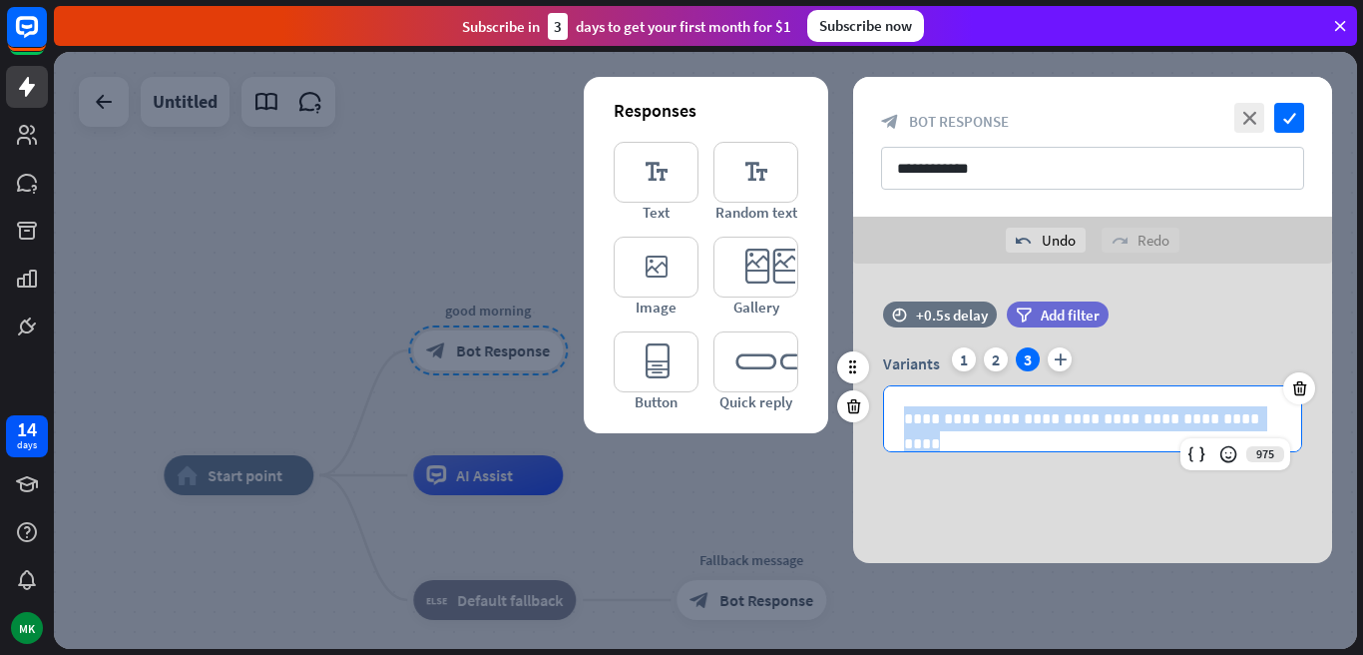
drag, startPoint x: 897, startPoint y: 414, endPoint x: 1257, endPoint y: 428, distance: 360.5
click at [1257, 428] on div "**********" at bounding box center [1092, 418] width 417 height 65
copy p "**********"
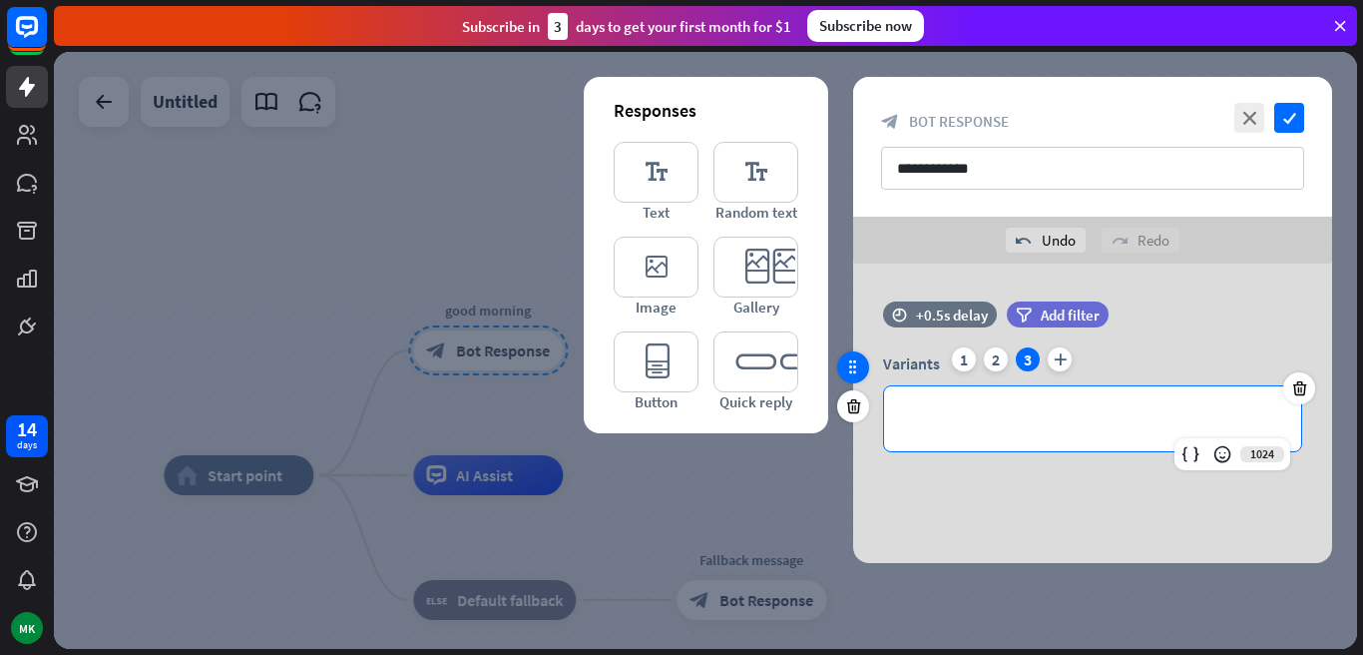
click at [854, 359] on icon at bounding box center [853, 367] width 18 height 18
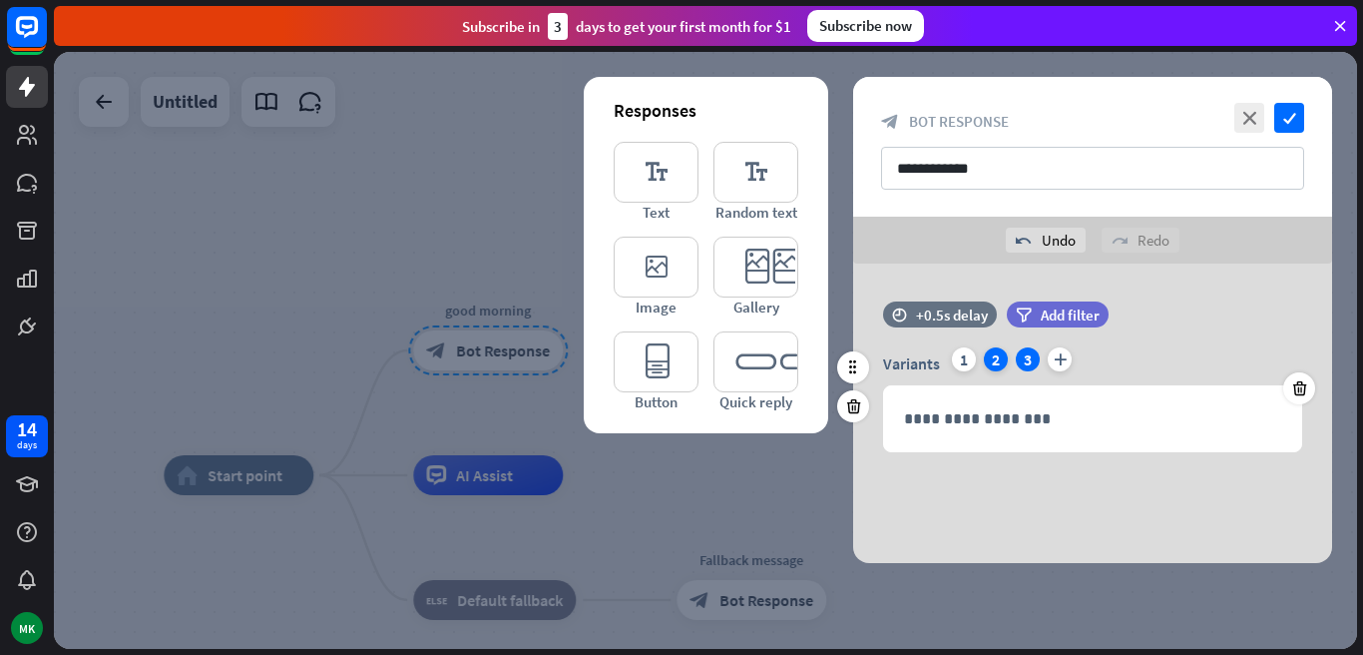
click at [997, 356] on div "2" at bounding box center [996, 359] width 24 height 24
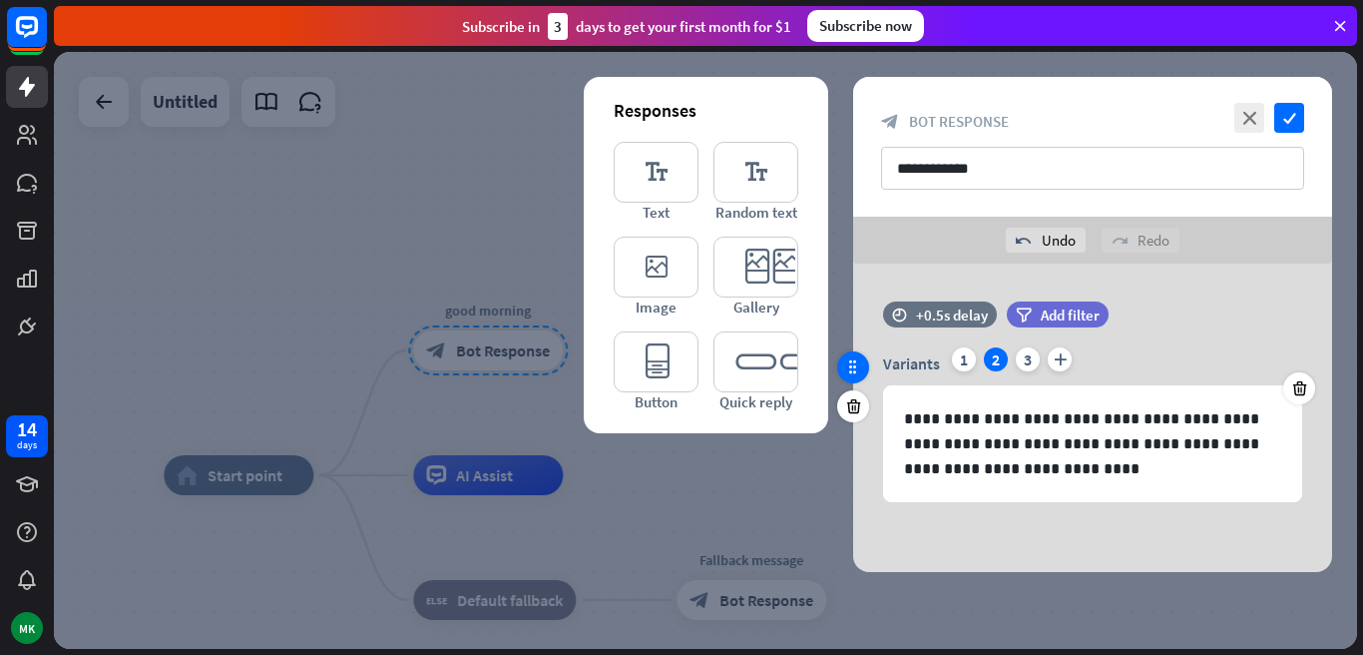
click at [855, 368] on icon at bounding box center [853, 367] width 18 height 18
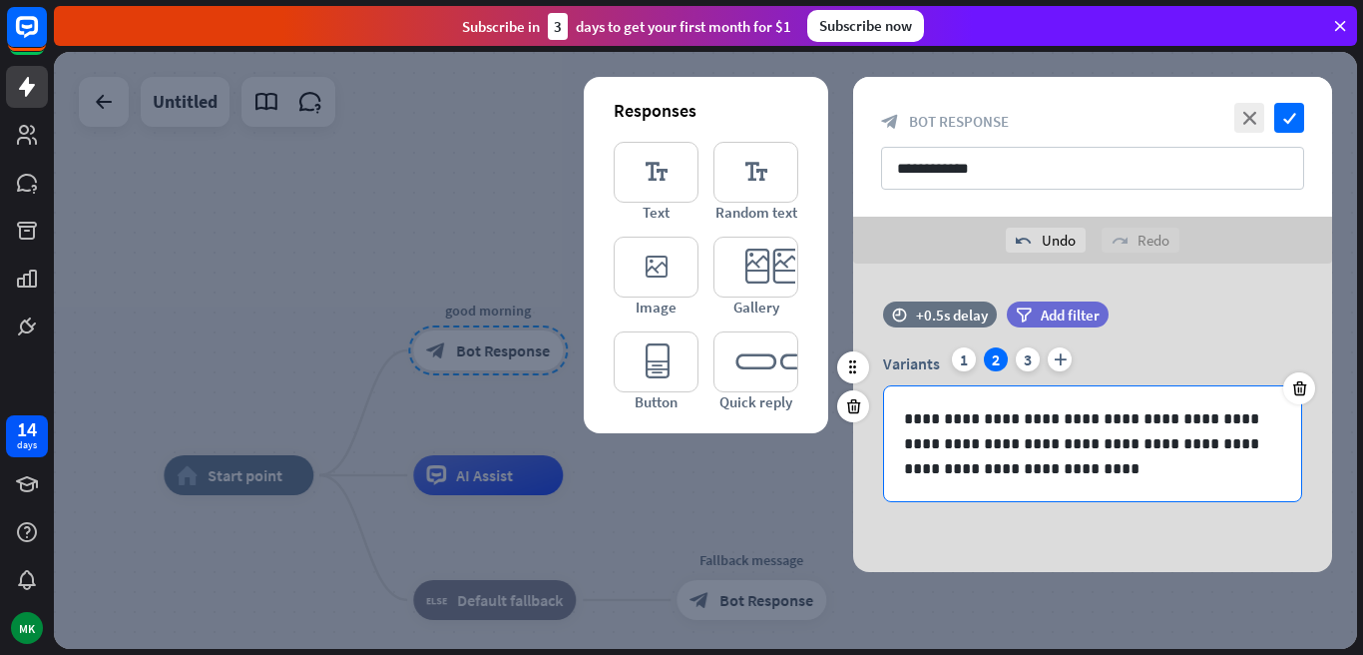
click at [982, 475] on p "**********" at bounding box center [1092, 443] width 377 height 75
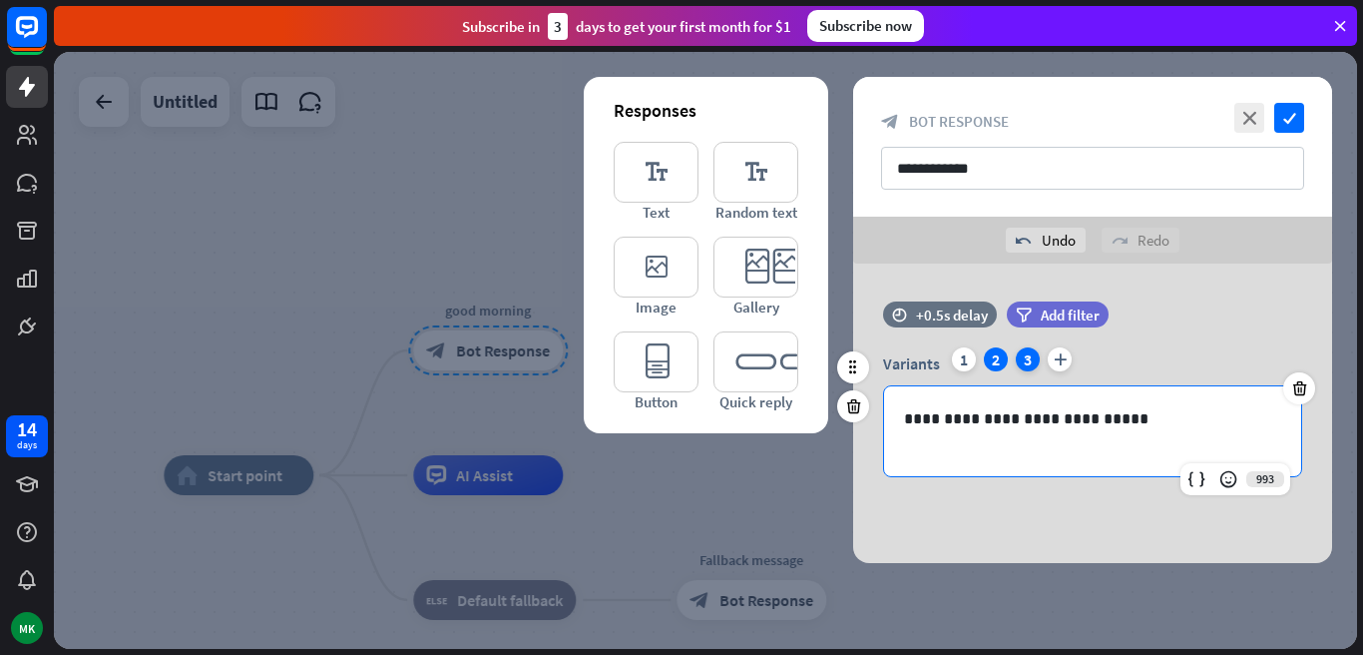
click at [1031, 353] on div "3" at bounding box center [1028, 359] width 24 height 24
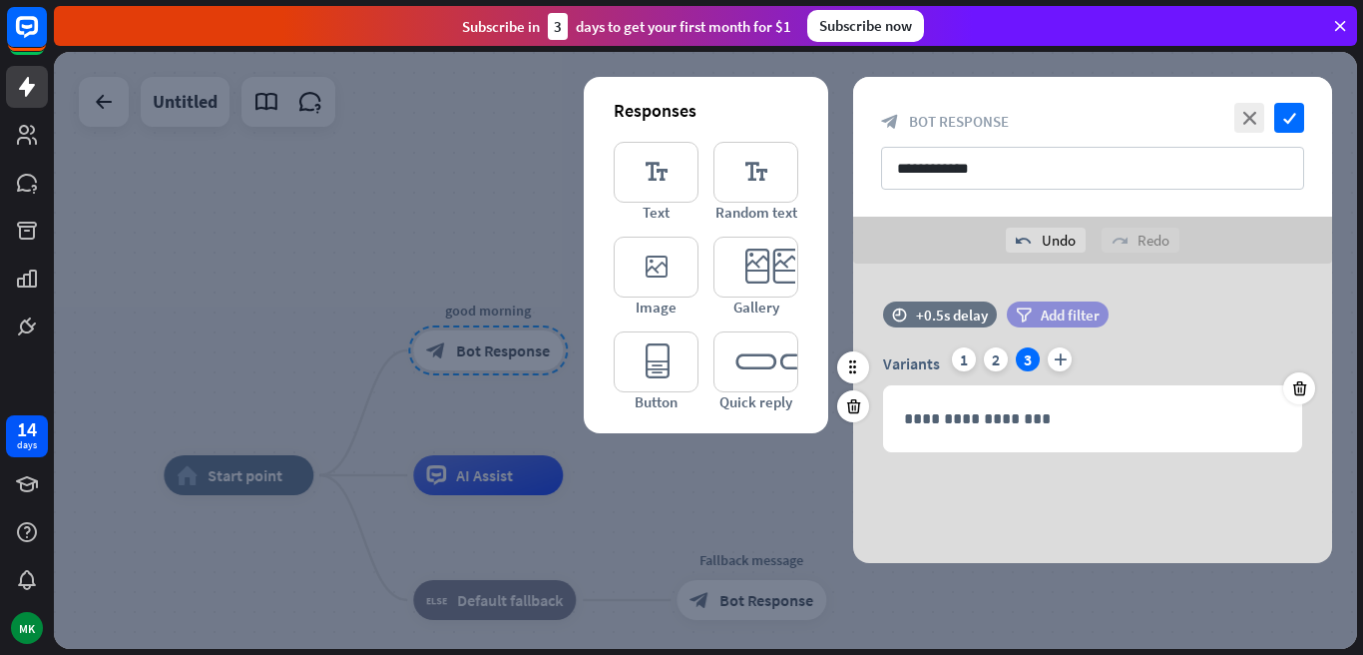
click at [1044, 319] on span "Add filter" at bounding box center [1070, 314] width 59 height 19
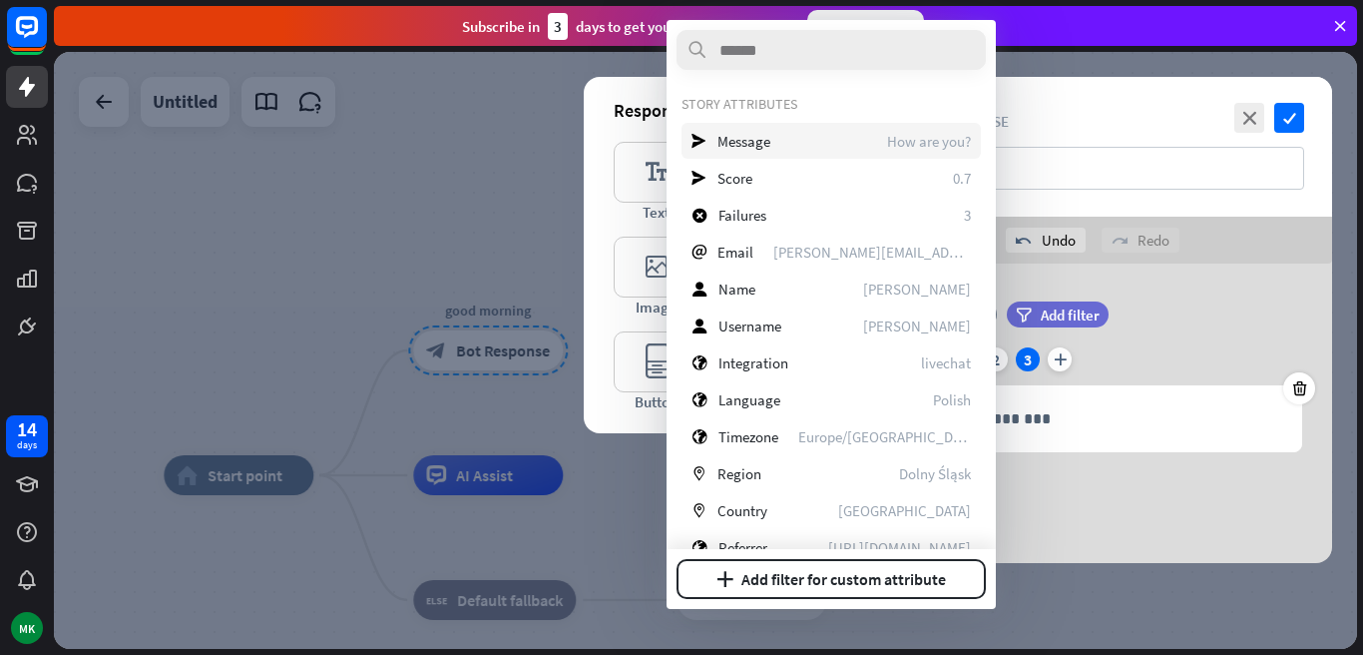
click at [777, 134] on div "send Message How are you?" at bounding box center [830, 141] width 299 height 36
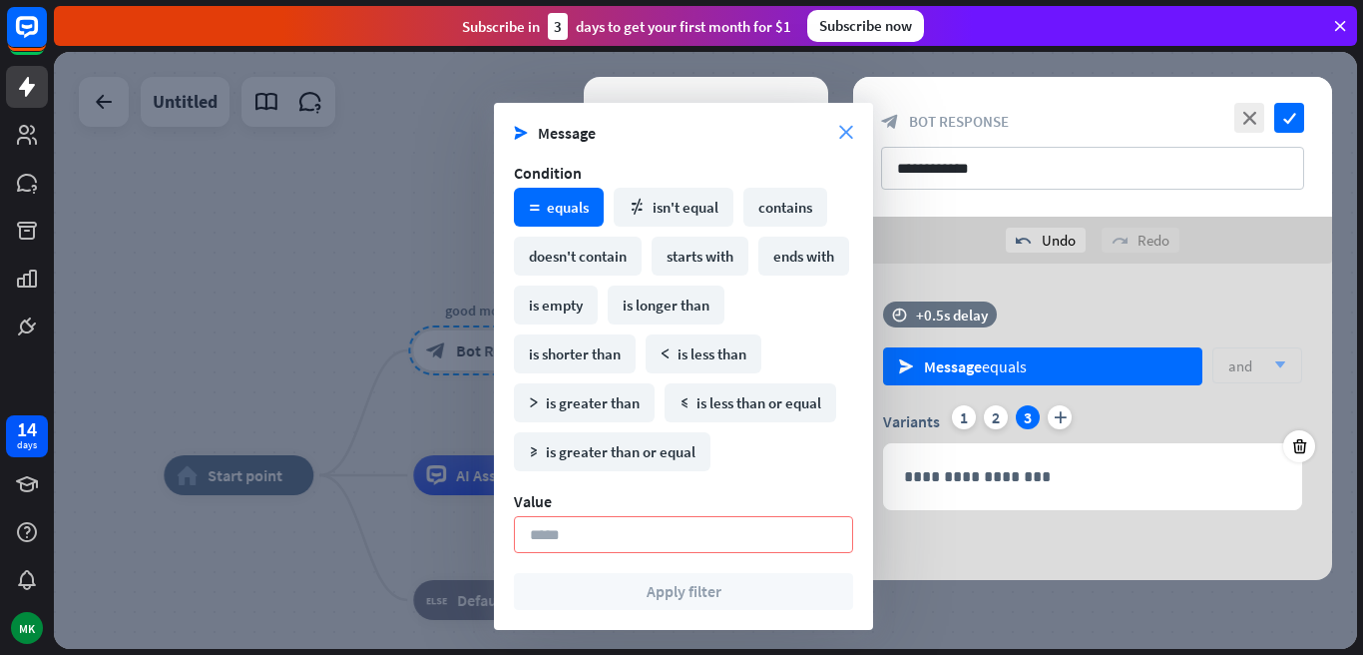
click at [846, 134] on icon "close" at bounding box center [846, 133] width 14 height 14
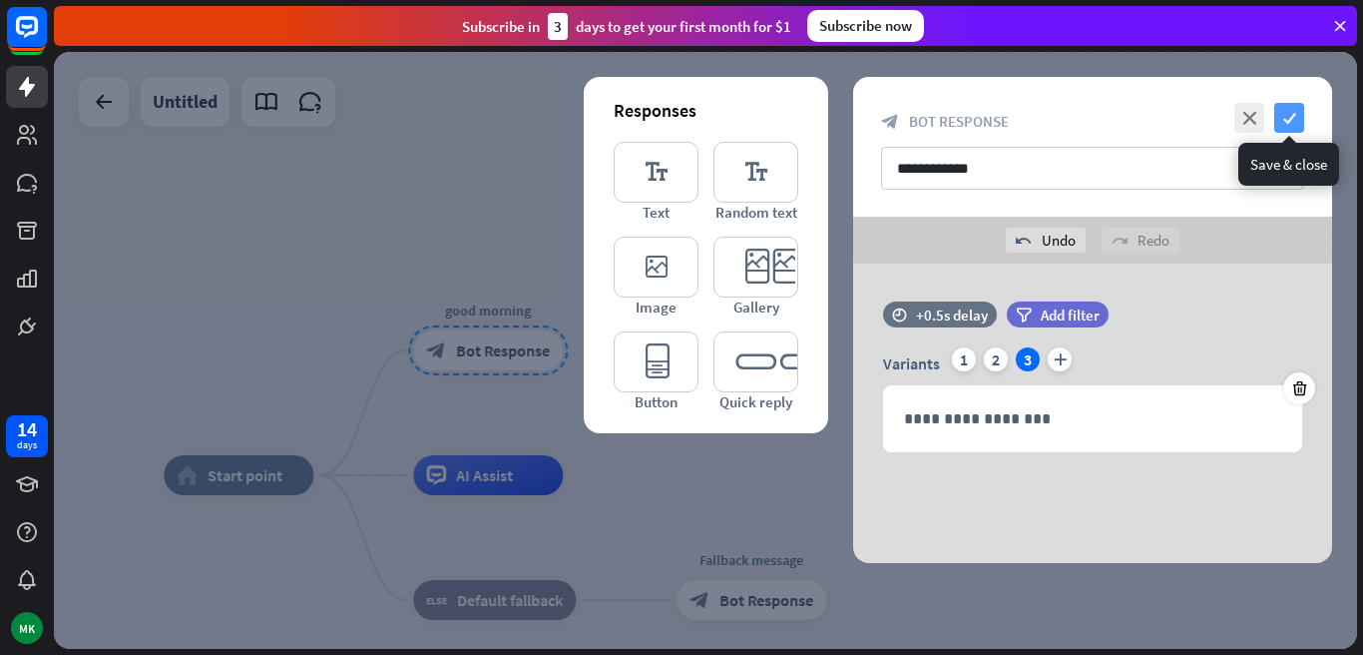
click at [1292, 109] on icon "check" at bounding box center [1289, 118] width 30 height 30
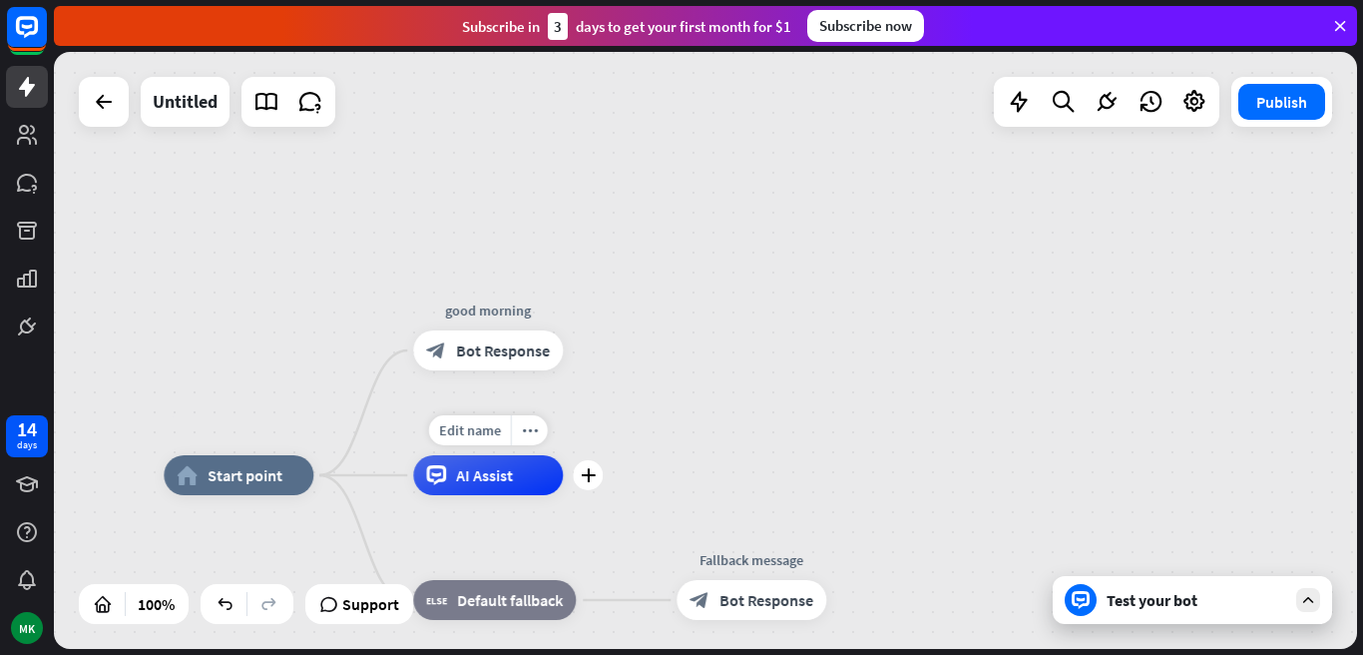
click at [478, 481] on span "AI Assist" at bounding box center [484, 475] width 57 height 20
click at [486, 430] on span "Edit name" at bounding box center [470, 430] width 62 height 18
click at [636, 408] on div "home_2 Start point good morning block_bot_response Bot Response AI Assist block…" at bounding box center [705, 350] width 1303 height 597
click at [538, 435] on div "more_horiz" at bounding box center [529, 430] width 37 height 30
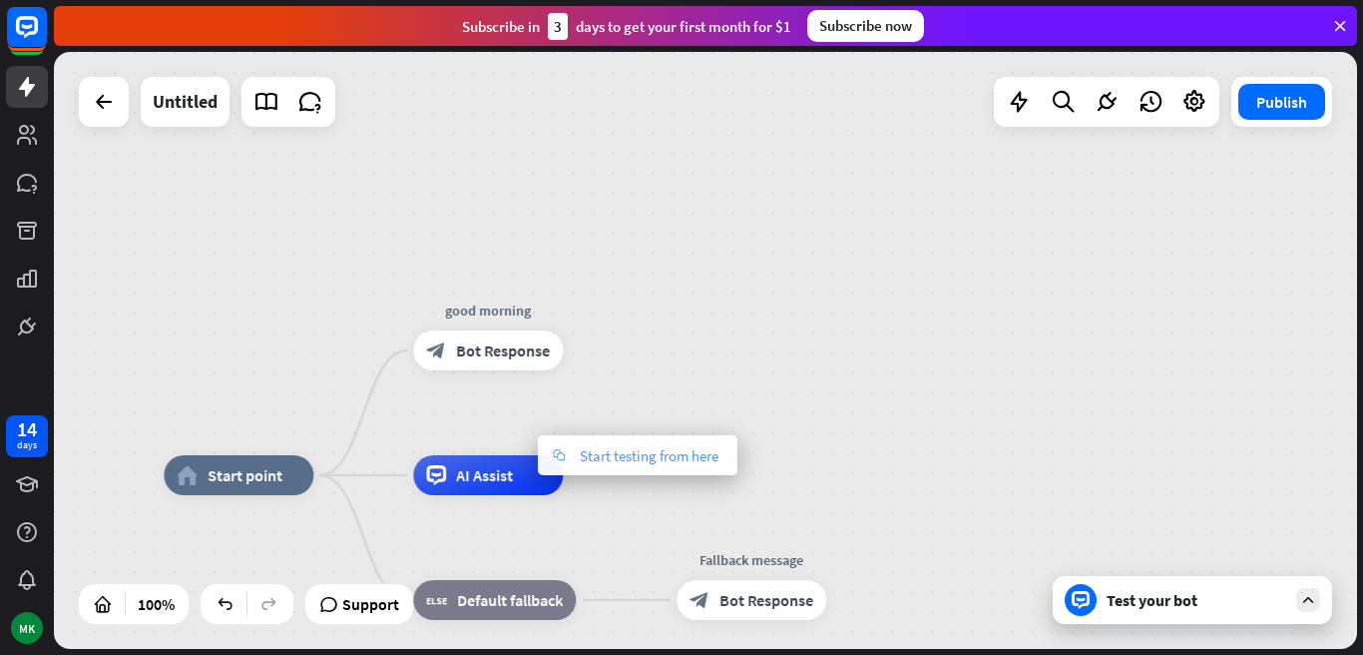
click at [674, 451] on span "Start testing from here" at bounding box center [649, 455] width 139 height 19
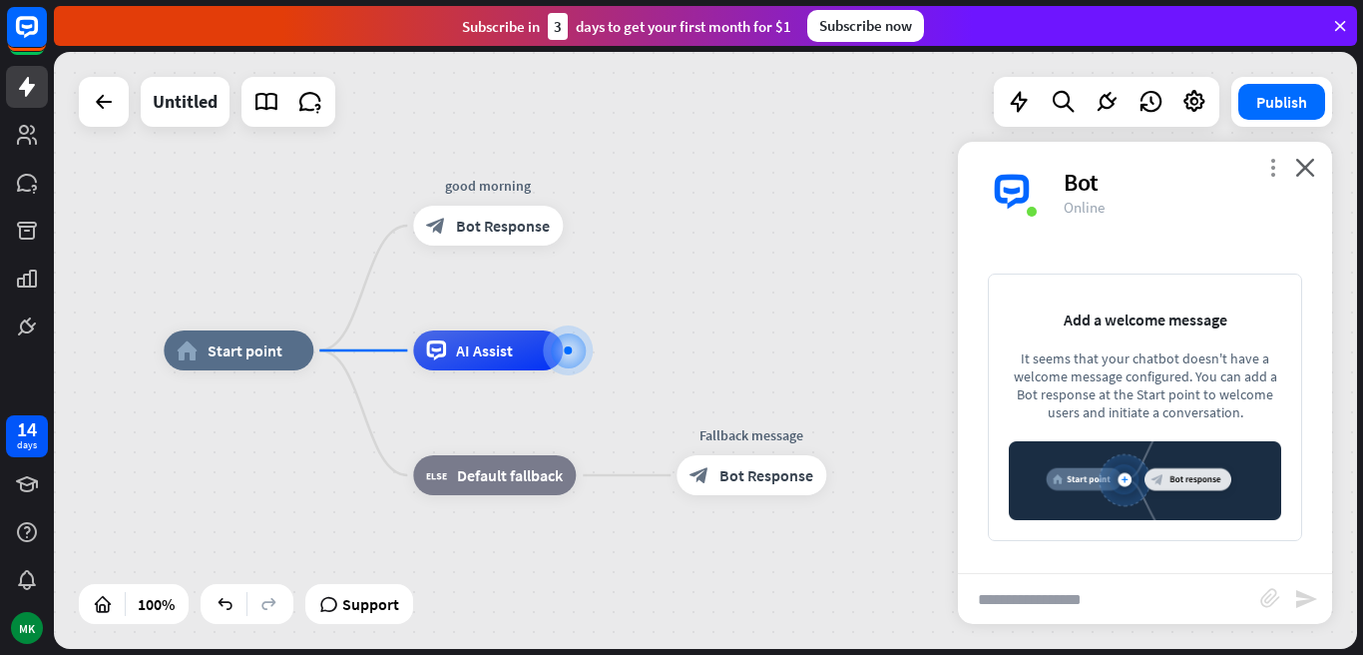
click at [1274, 168] on icon "more_vert" at bounding box center [1272, 167] width 19 height 19
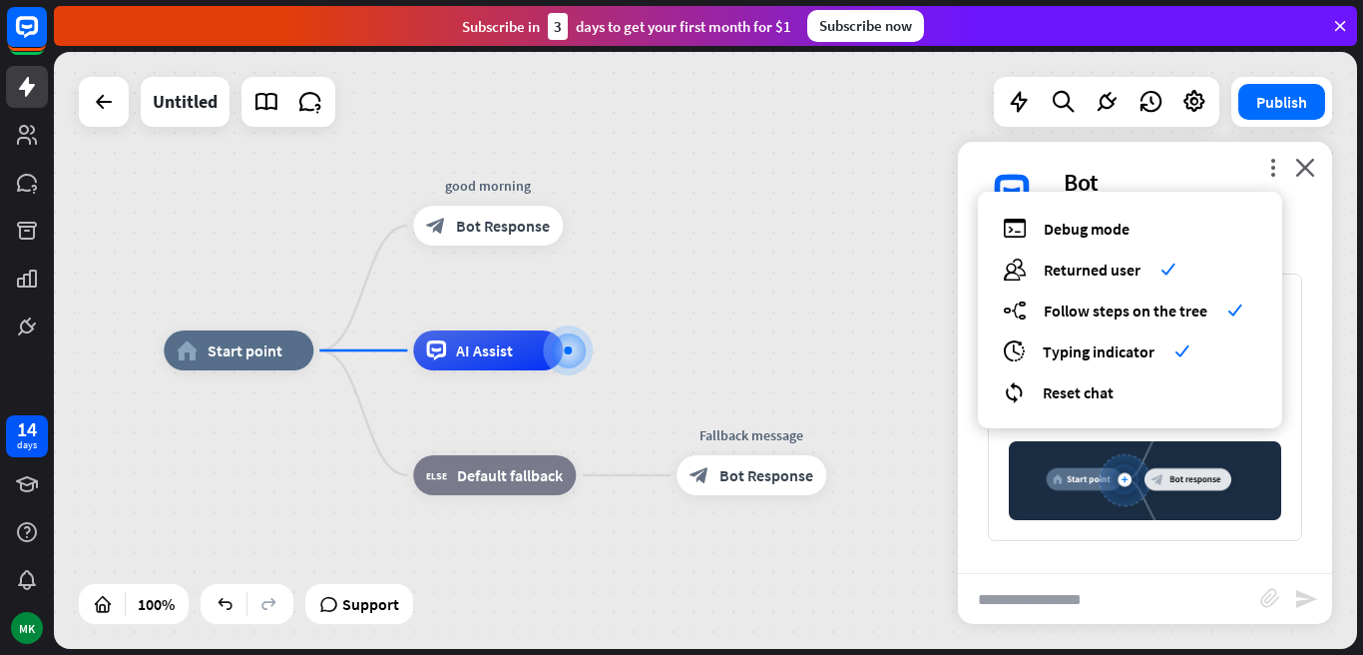
click at [783, 248] on div "home_2 Start point good morning block_bot_response Bot Response AI Assist block…" at bounding box center [705, 350] width 1303 height 597
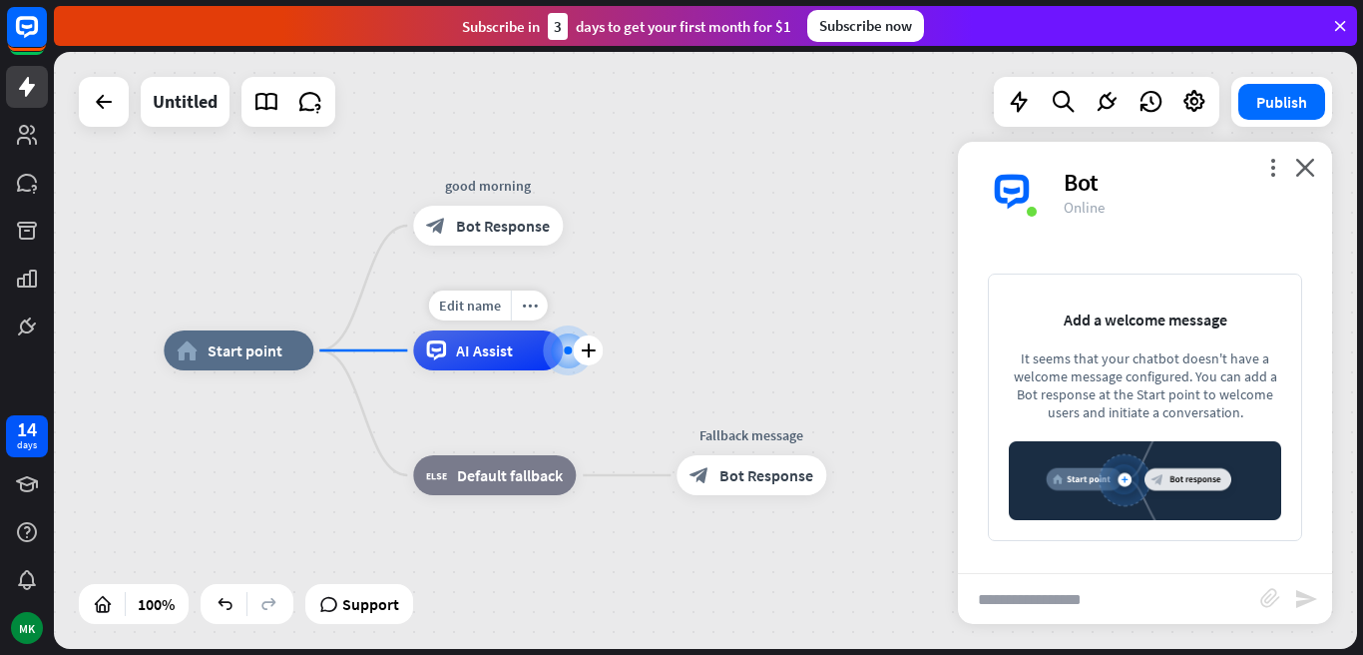
click at [561, 353] on div at bounding box center [568, 350] width 20 height 20
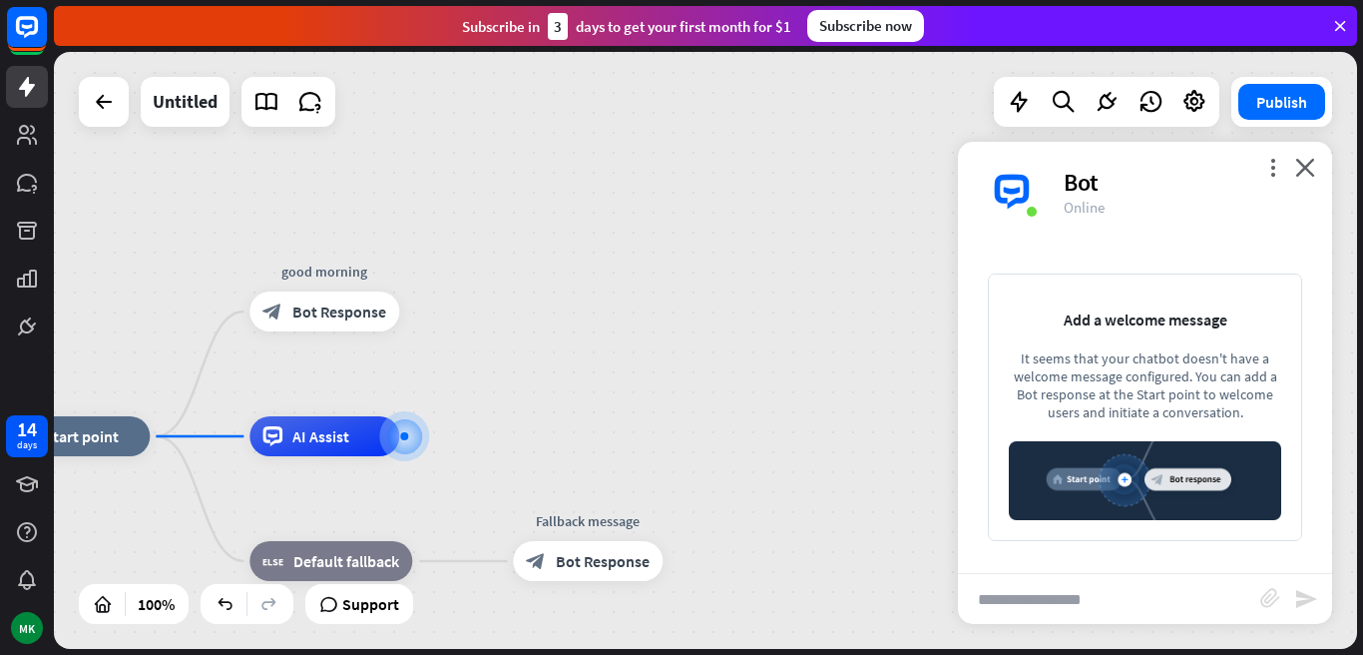
drag, startPoint x: 711, startPoint y: 306, endPoint x: 529, endPoint y: 425, distance: 217.8
click at [529, 425] on div "home_2 Start point good morning block_bot_response Bot Response AI Assist block…" at bounding box center [705, 350] width 1303 height 597
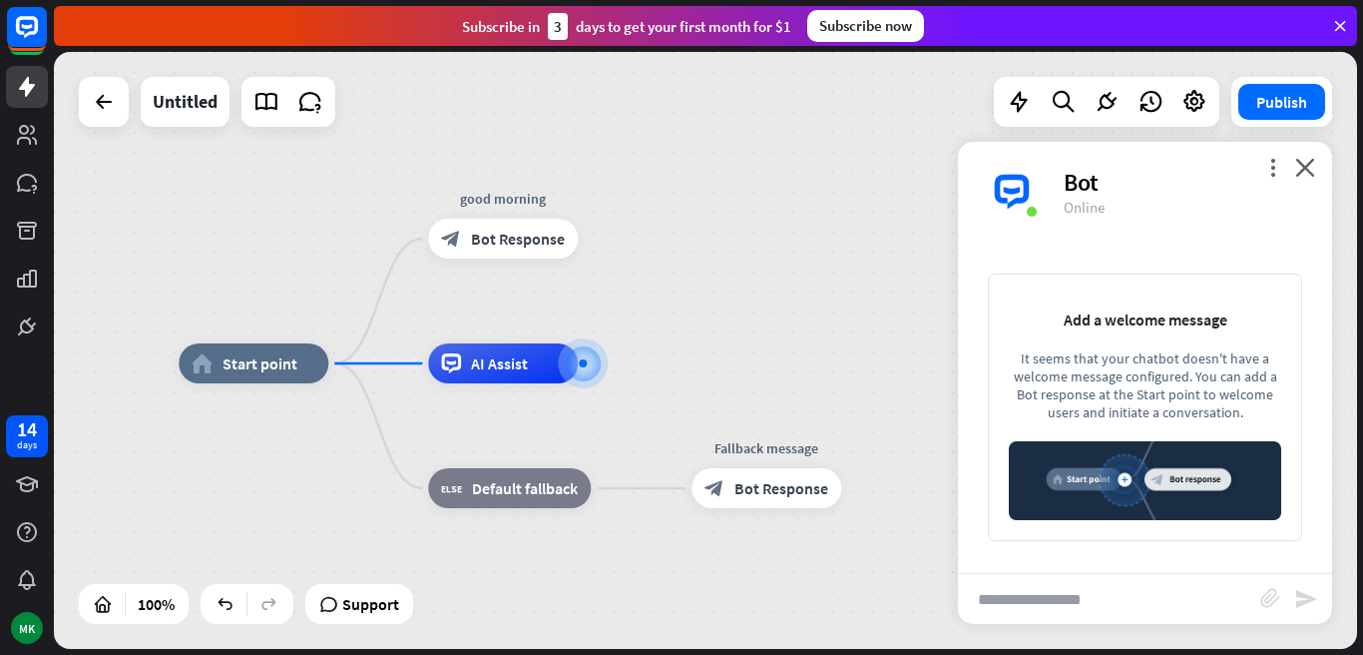
drag, startPoint x: 490, startPoint y: 503, endPoint x: 689, endPoint y: 397, distance: 225.8
click at [689, 397] on div "home_2 Start point good morning block_bot_response Bot Response AI Assist block…" at bounding box center [830, 661] width 1303 height 597
click at [557, 441] on icon "more_horiz" at bounding box center [553, 443] width 16 height 15
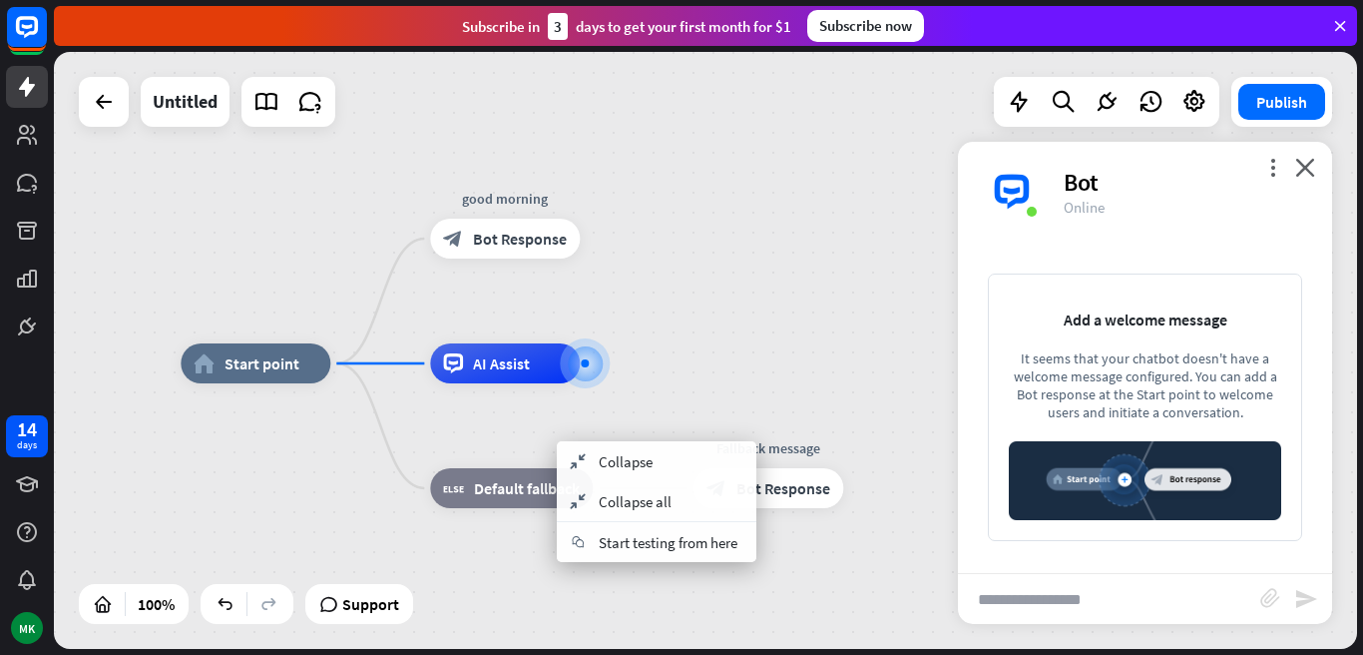
click at [673, 407] on div "home_2 Start point good morning block_bot_response Bot Response AI Assist block…" at bounding box center [832, 661] width 1303 height 597
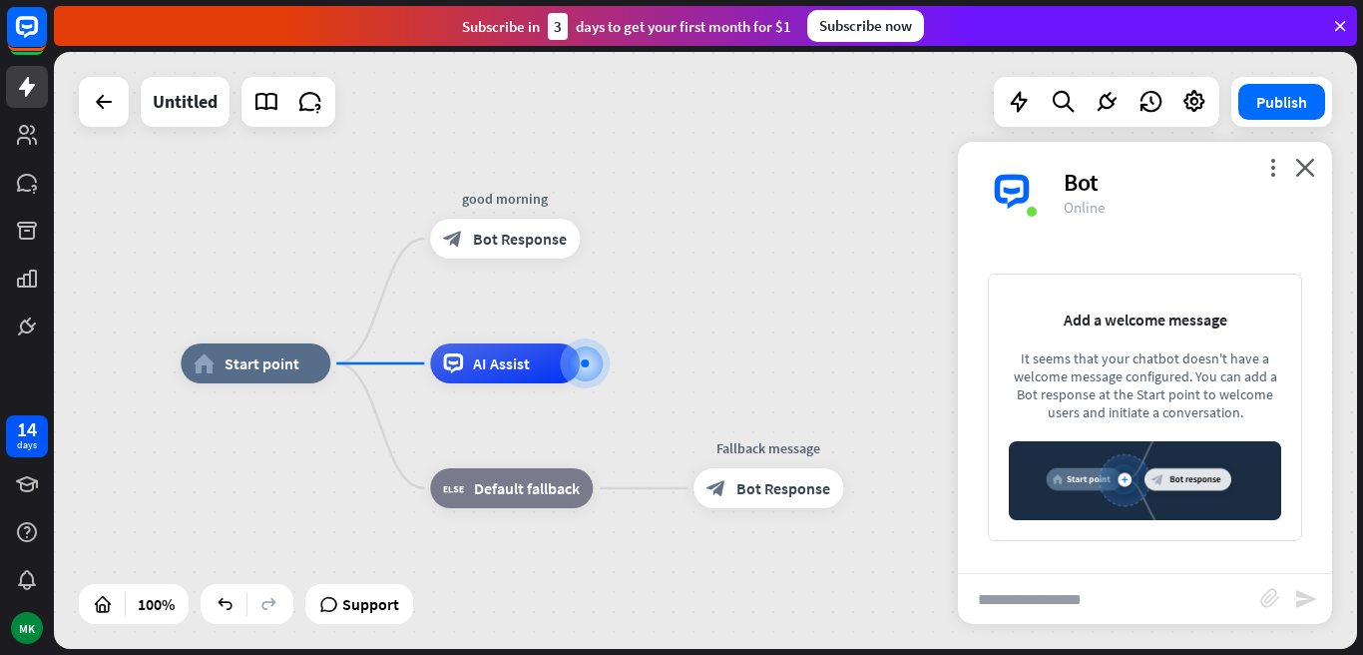
click at [1042, 590] on input "text" at bounding box center [1109, 599] width 302 height 50
type input "*****"
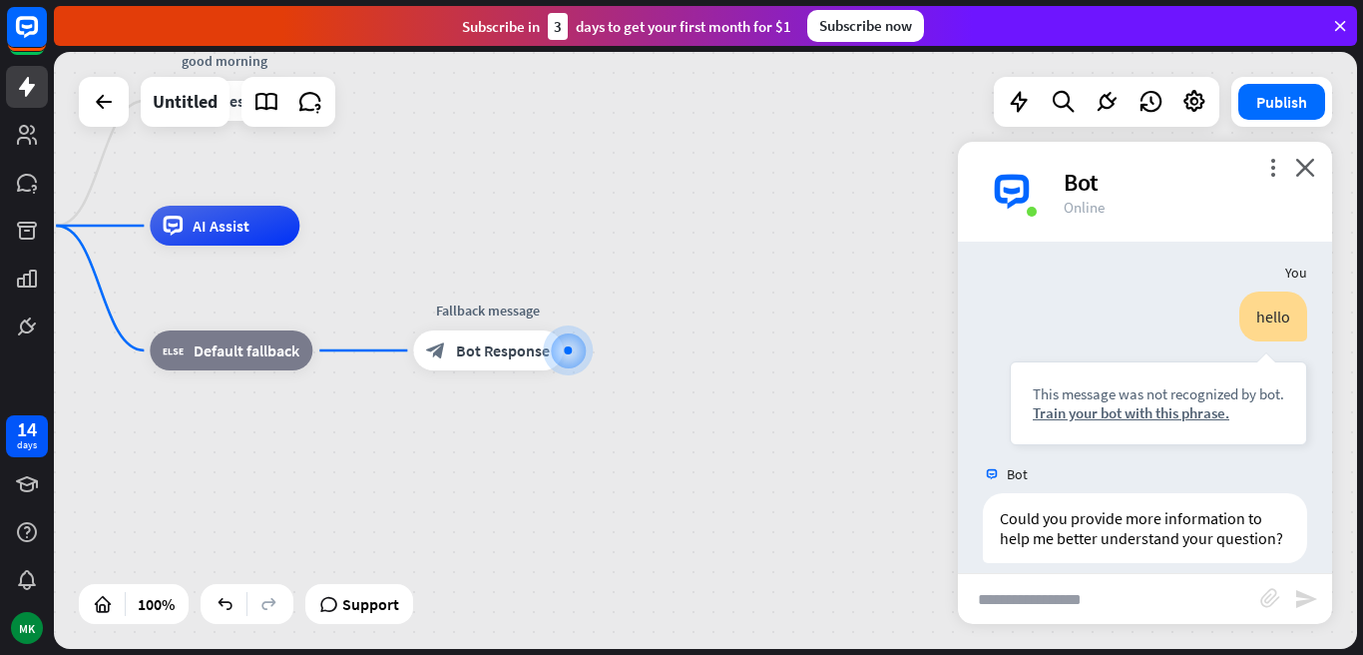
scroll to position [48, 0]
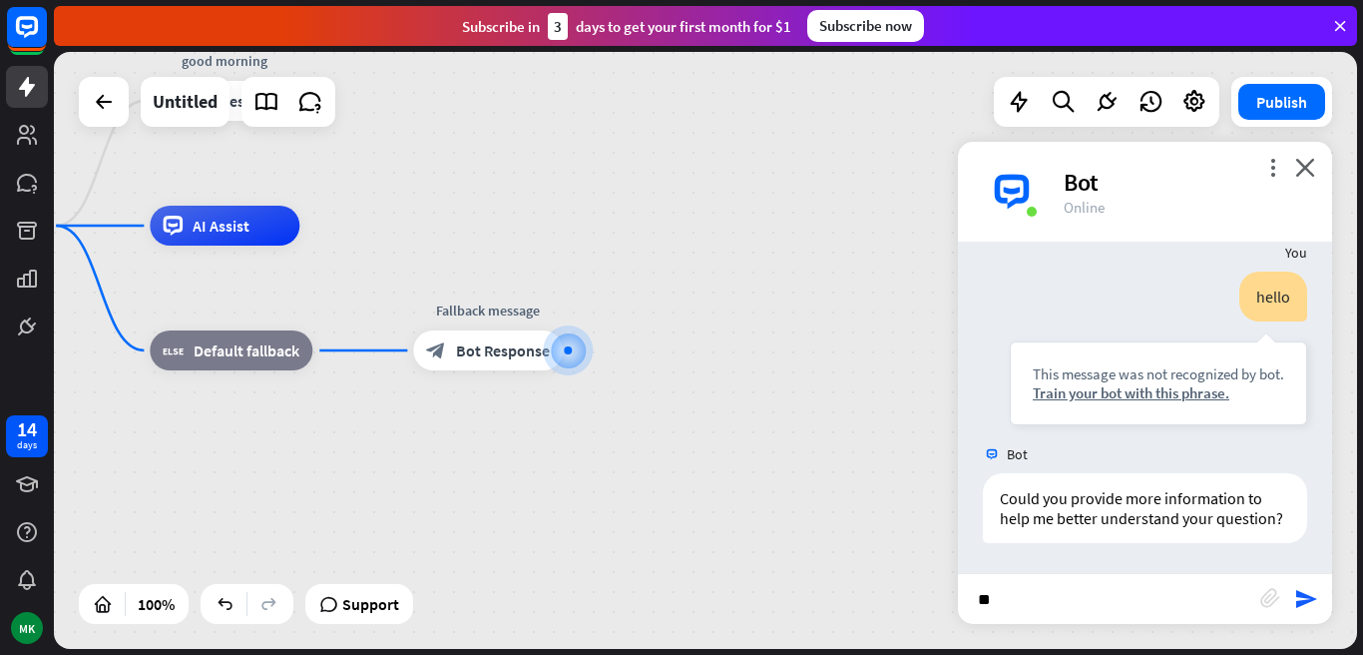
type input "*"
drag, startPoint x: 853, startPoint y: 246, endPoint x: 805, endPoint y: 273, distance: 54.9
click at [805, 273] on div "home_2 Start point good morning block_bot_response Bot Response AI Assist block…" at bounding box center [548, 524] width 1303 height 597
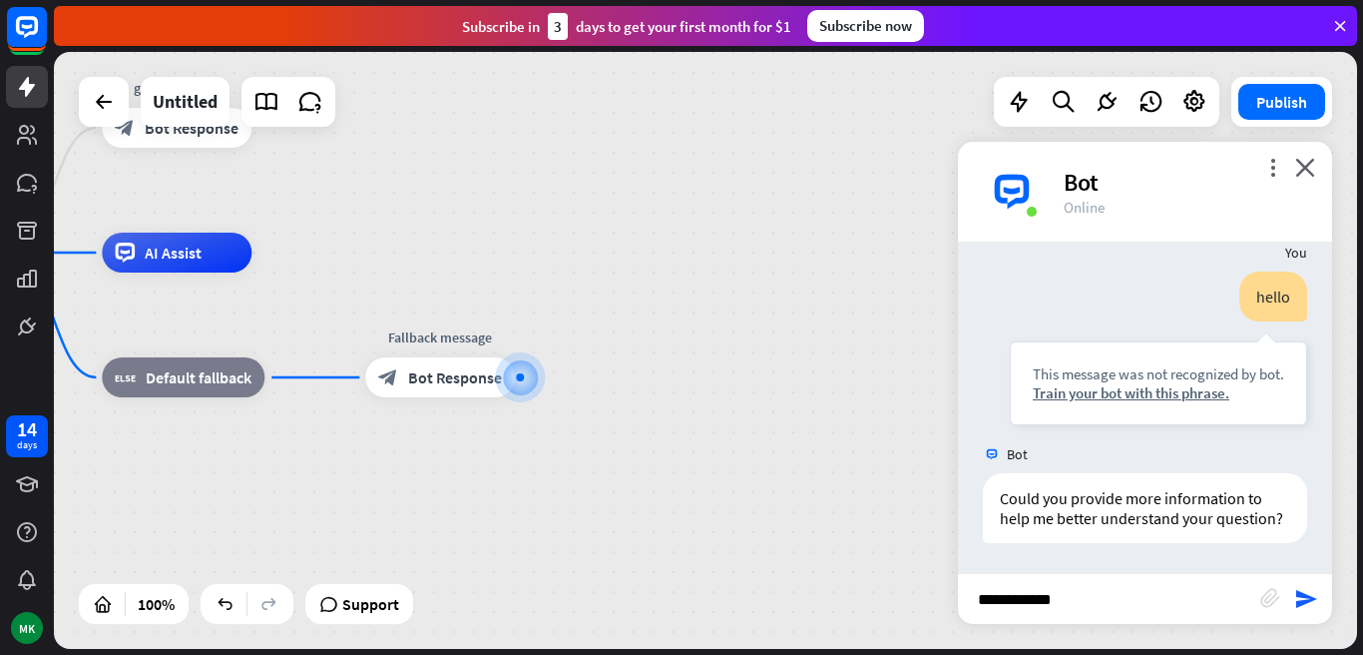
click at [1063, 602] on input "**********" at bounding box center [1109, 599] width 302 height 50
type input "*"
click at [1063, 602] on input "**********" at bounding box center [1109, 599] width 302 height 50
click at [1112, 599] on input "**********" at bounding box center [1109, 599] width 302 height 50
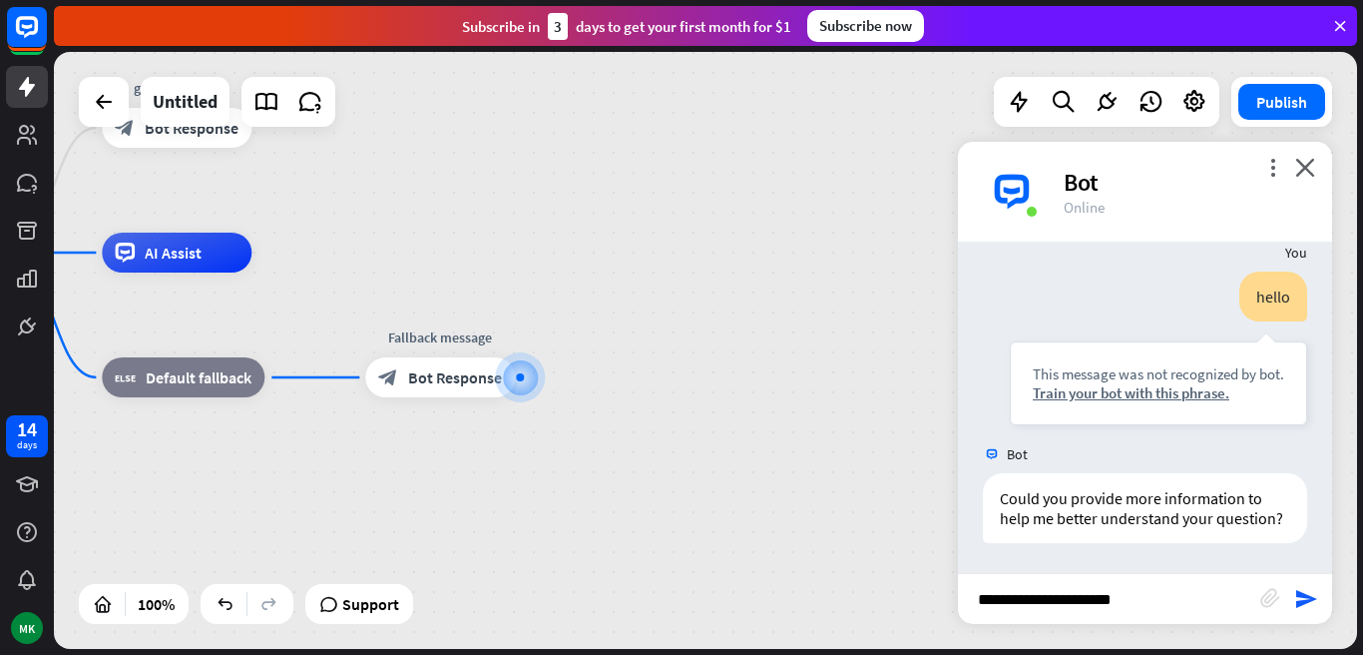
type input "**********"
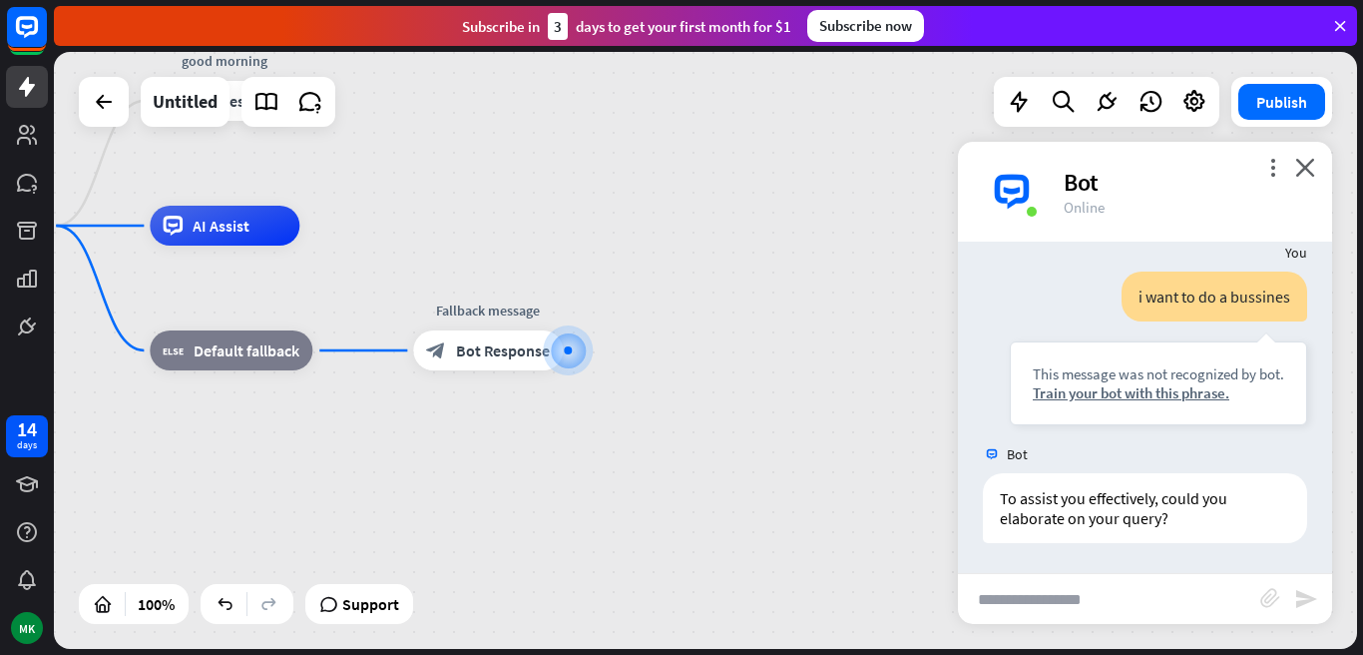
scroll to position [367, 0]
click at [530, 351] on span "Bot Response" at bounding box center [503, 350] width 94 height 20
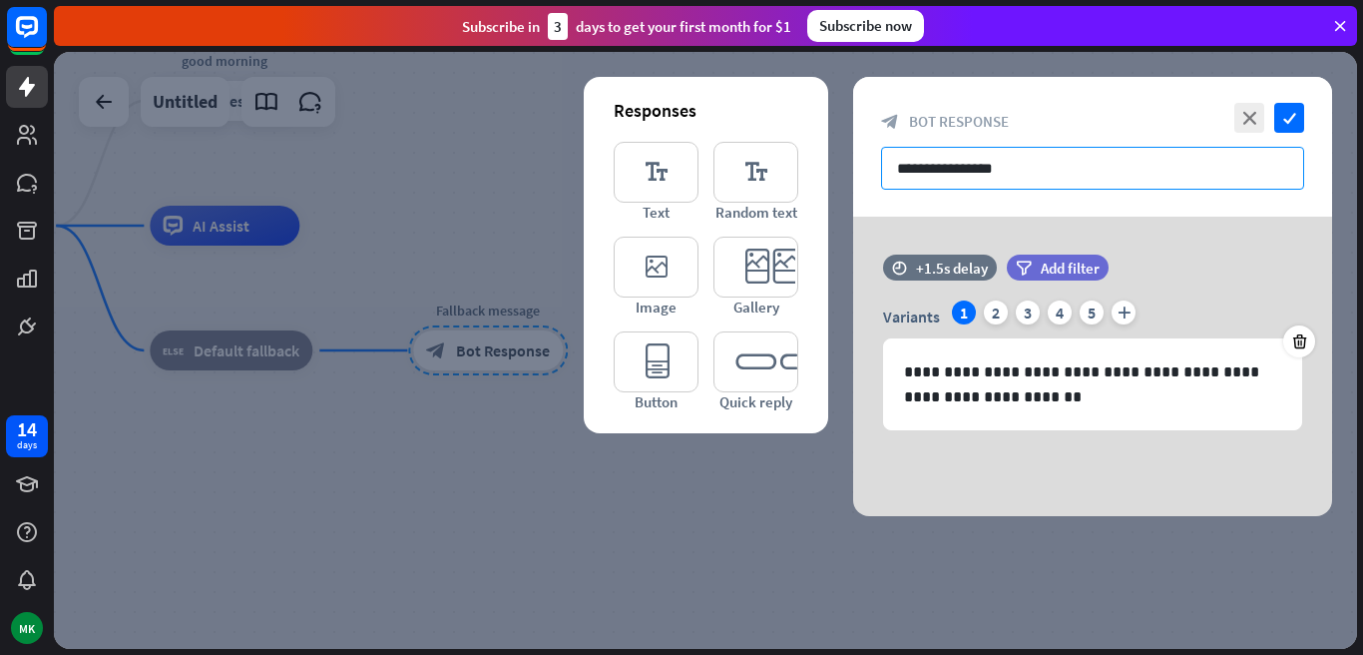
click at [1037, 170] on input "**********" at bounding box center [1092, 168] width 423 height 43
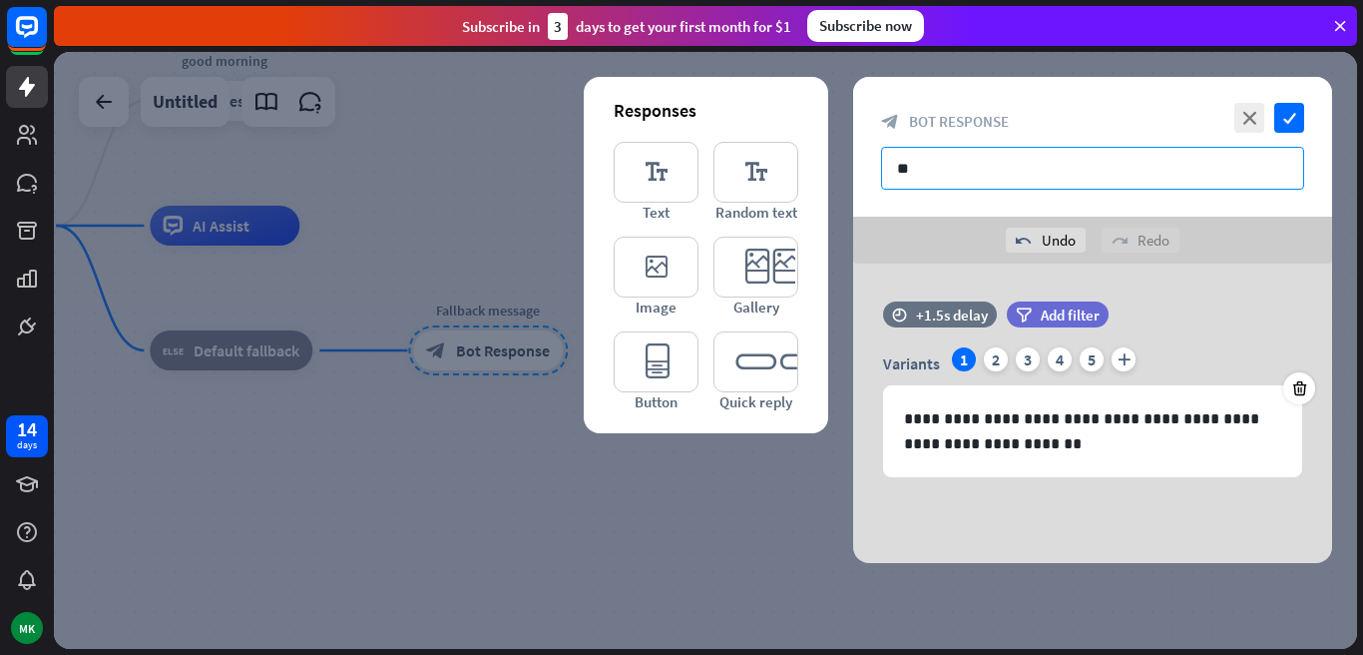
type input "*"
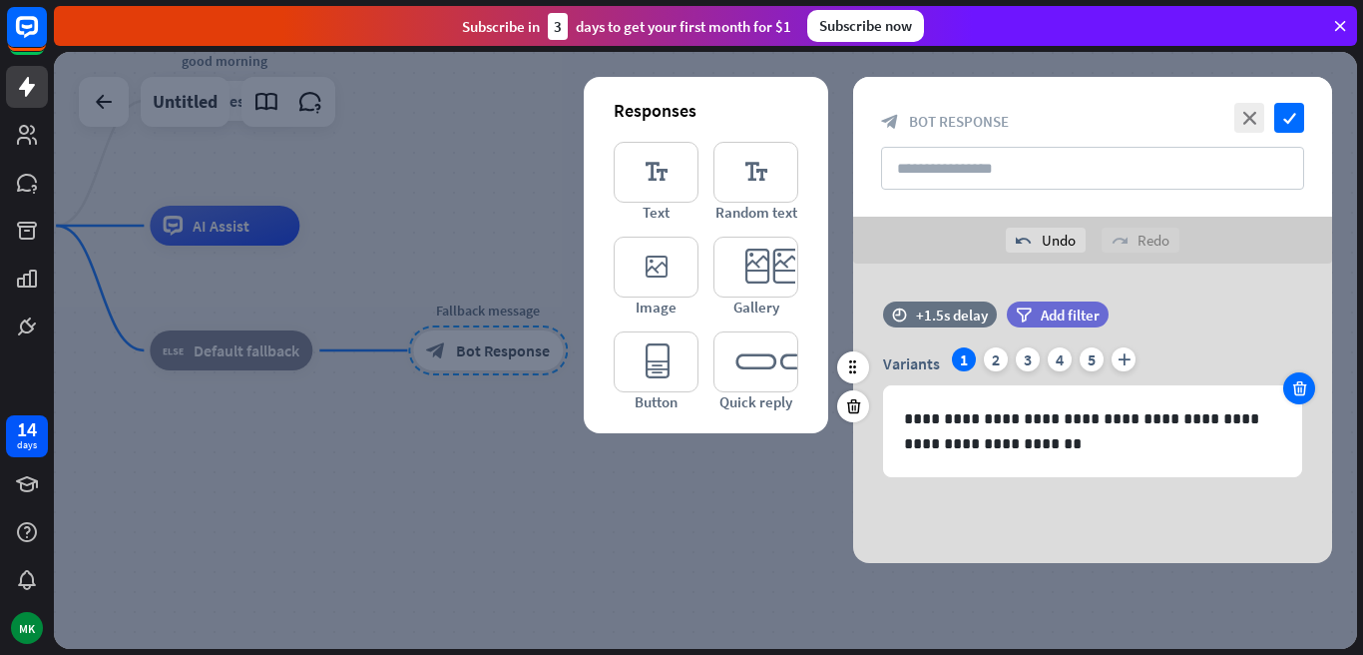
click at [1310, 386] on div at bounding box center [1299, 388] width 32 height 32
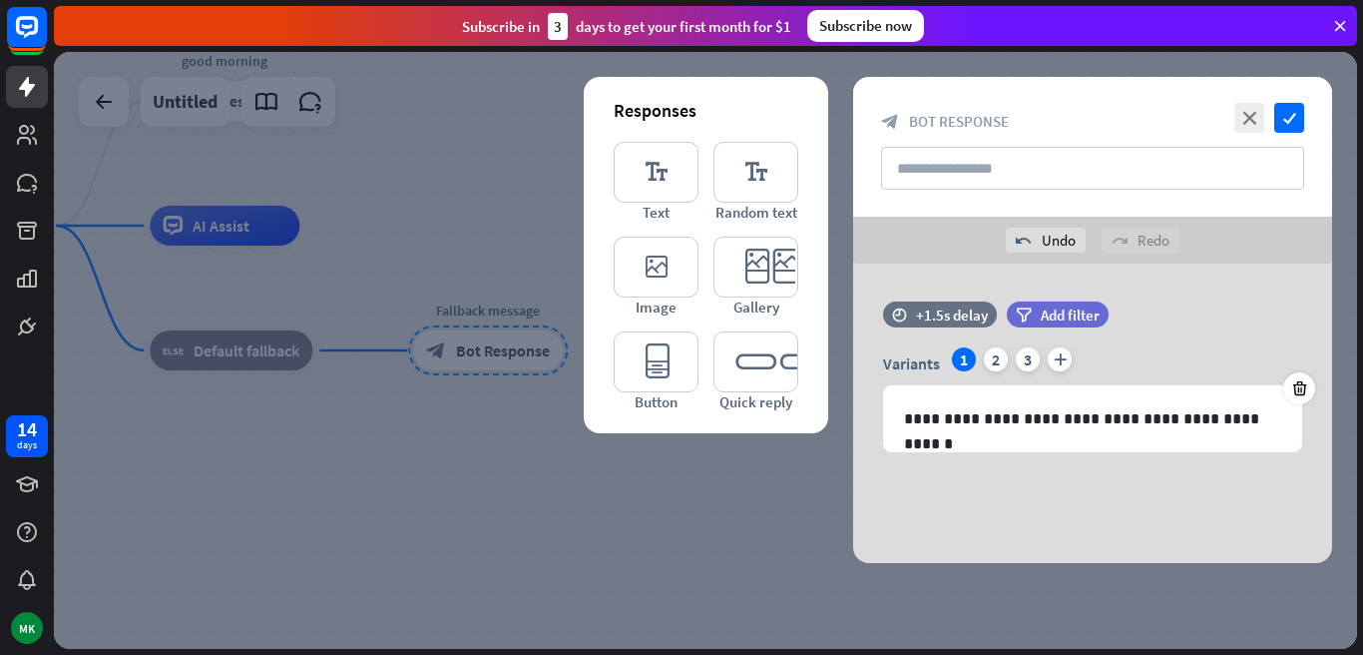
click at [724, 573] on div at bounding box center [705, 350] width 1303 height 597
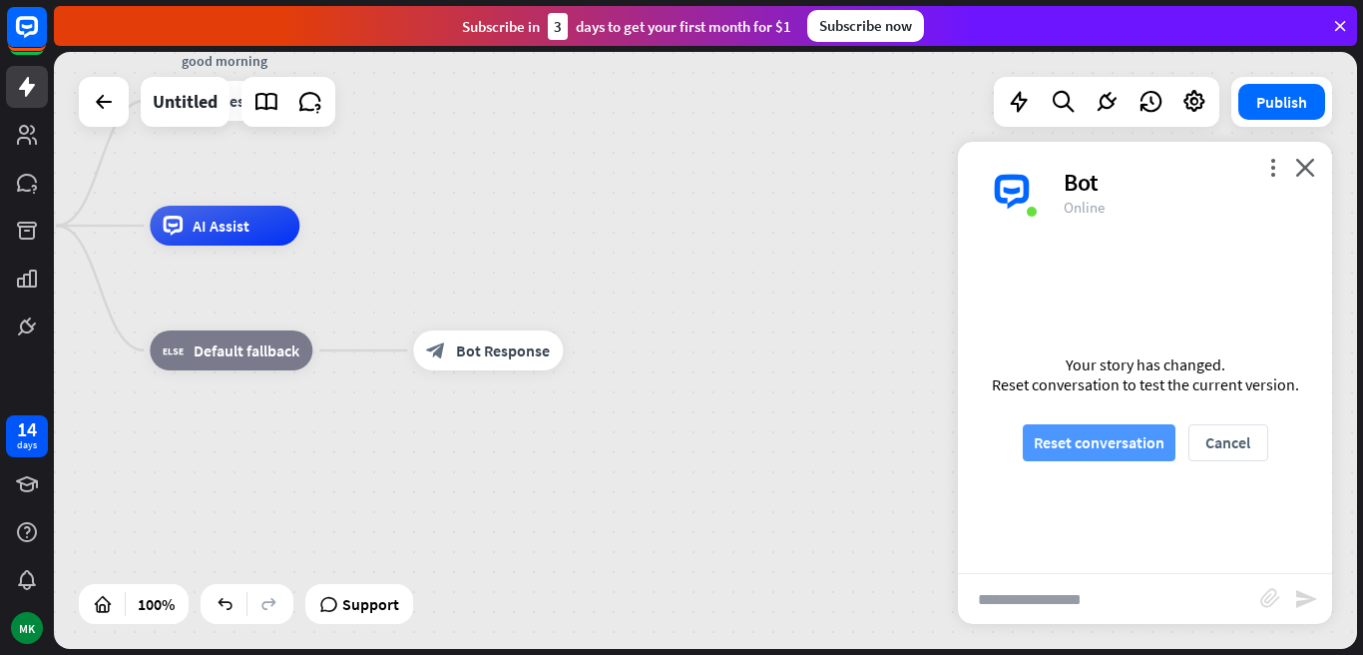
click at [1054, 437] on button "Reset conversation" at bounding box center [1099, 442] width 153 height 37
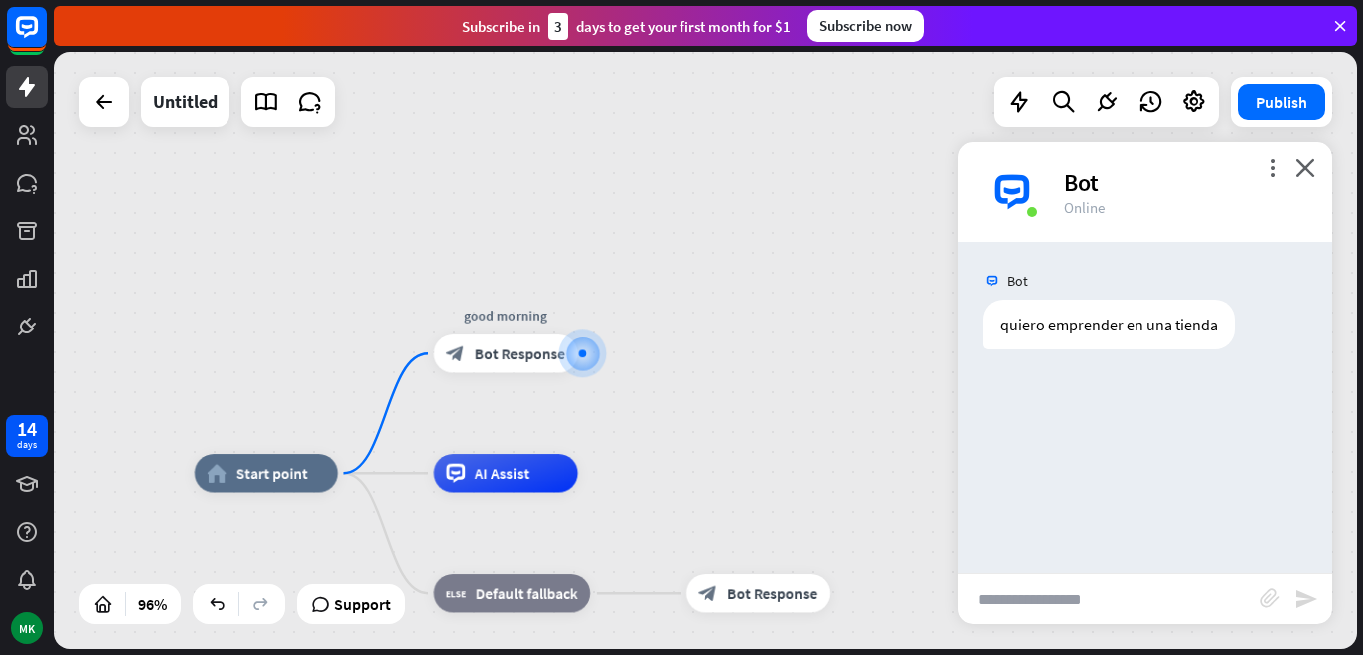
click at [852, 458] on div "home_2 Start point good morning block_bot_response Bot Response AI Assist block…" at bounding box center [705, 350] width 1303 height 597
click at [1027, 615] on input "text" at bounding box center [1109, 599] width 302 height 50
type input "**"
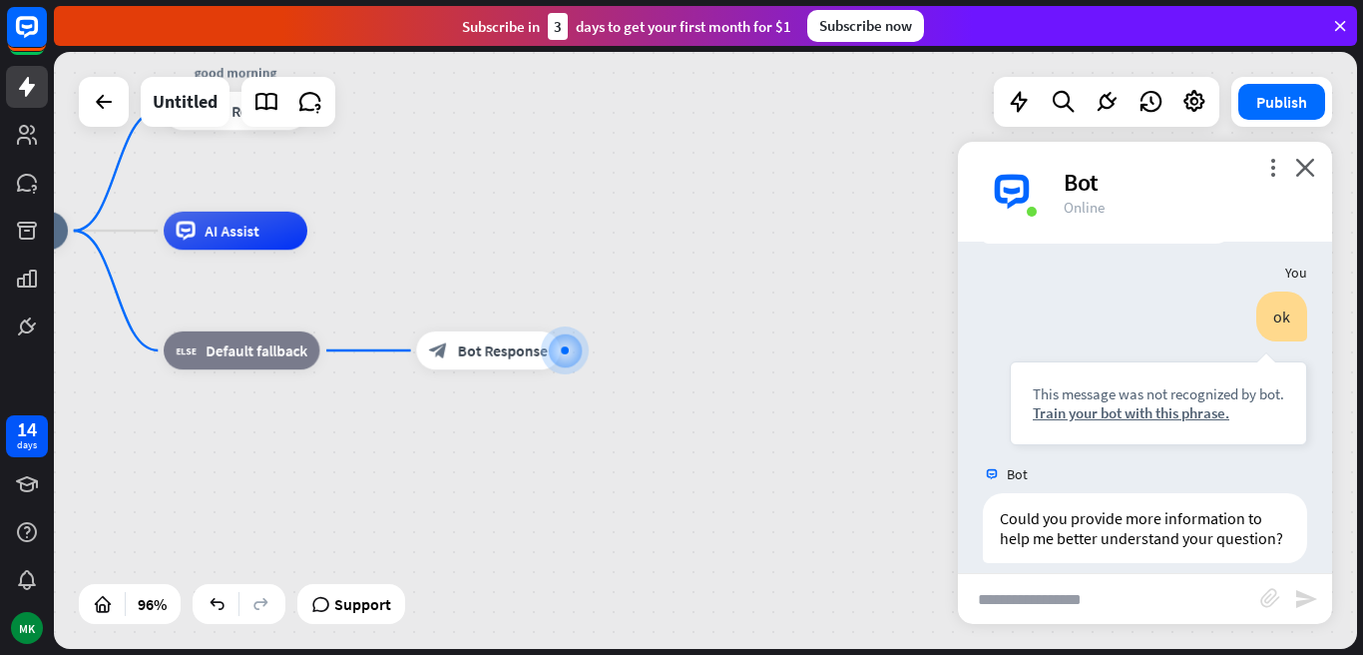
scroll to position [146, 0]
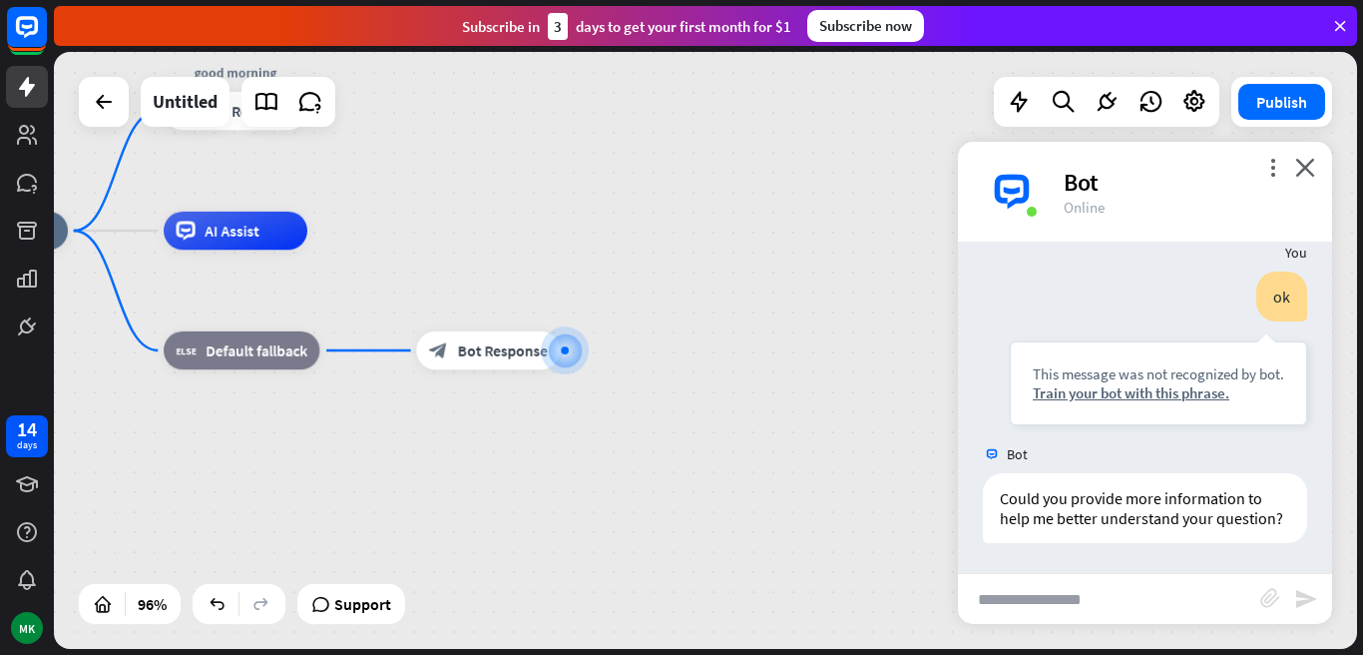
click at [1315, 160] on div "more_vert close Bot Online" at bounding box center [1145, 192] width 374 height 100
click at [1305, 161] on icon "close" at bounding box center [1305, 167] width 20 height 19
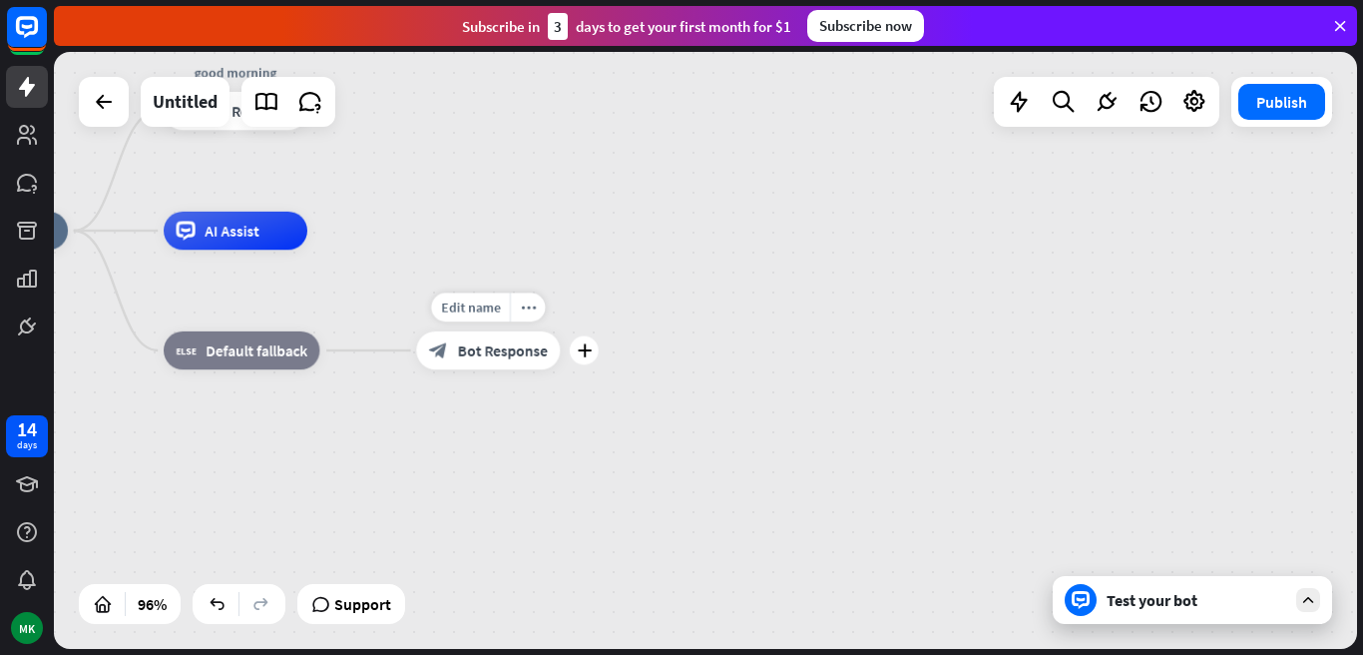
click at [471, 340] on span "Bot Response" at bounding box center [503, 349] width 90 height 19
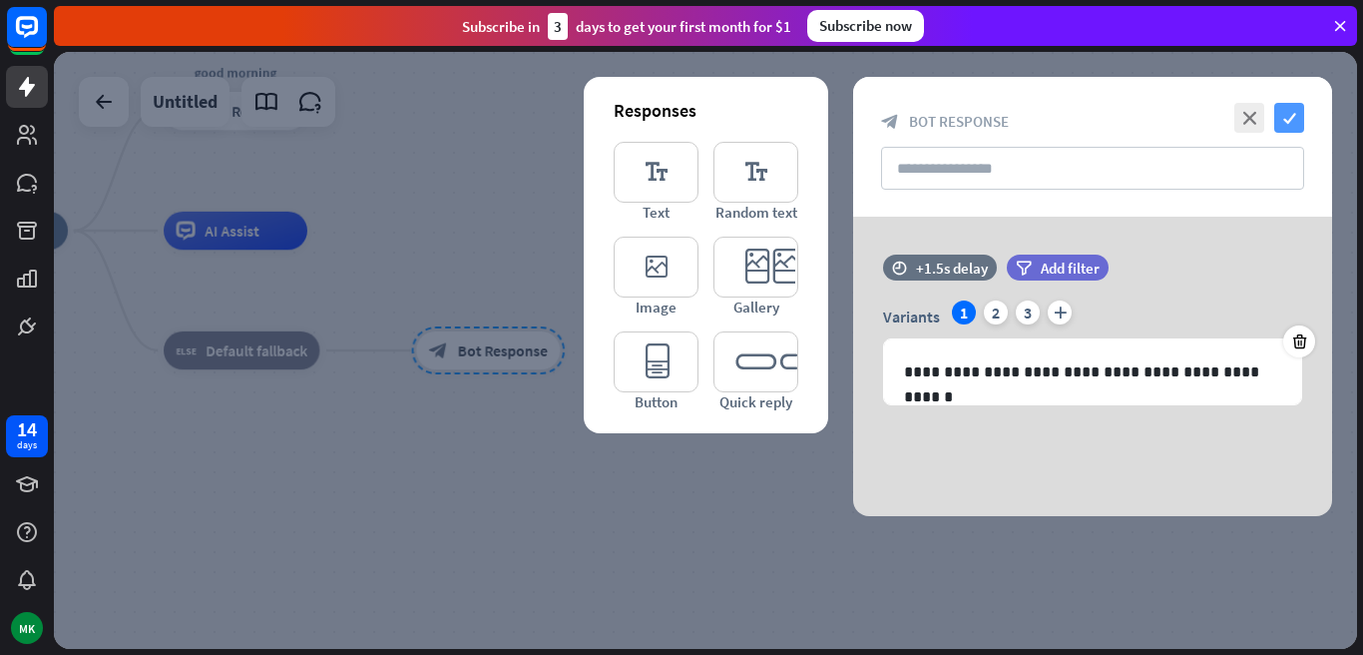
click at [1275, 112] on icon "check" at bounding box center [1289, 118] width 30 height 30
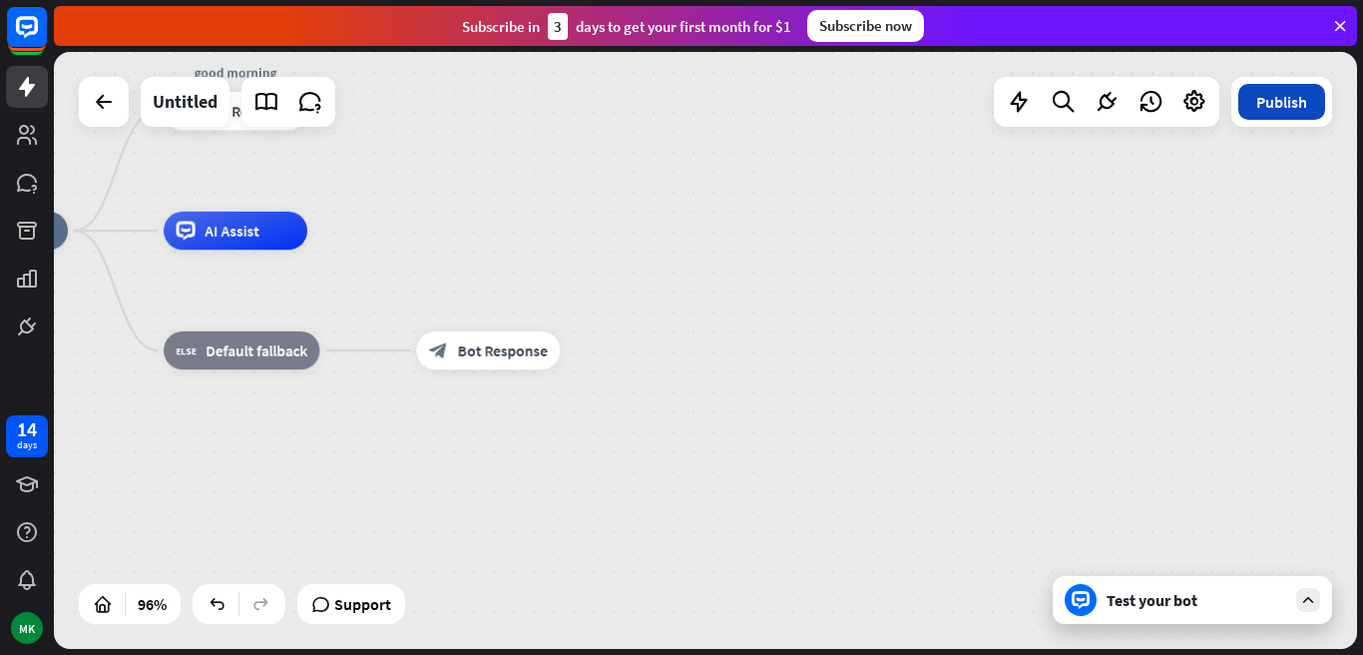
click at [1299, 112] on button "Publish" at bounding box center [1281, 102] width 87 height 36
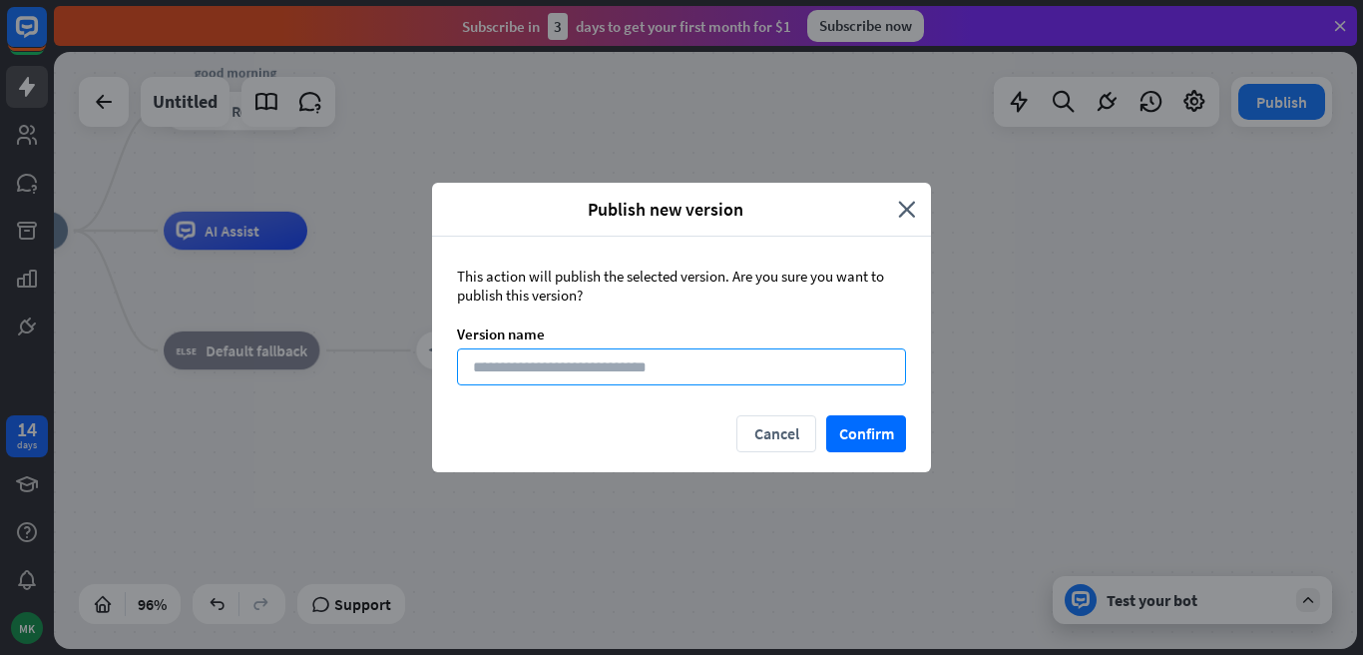
click at [825, 362] on input at bounding box center [681, 366] width 449 height 37
type input "****"
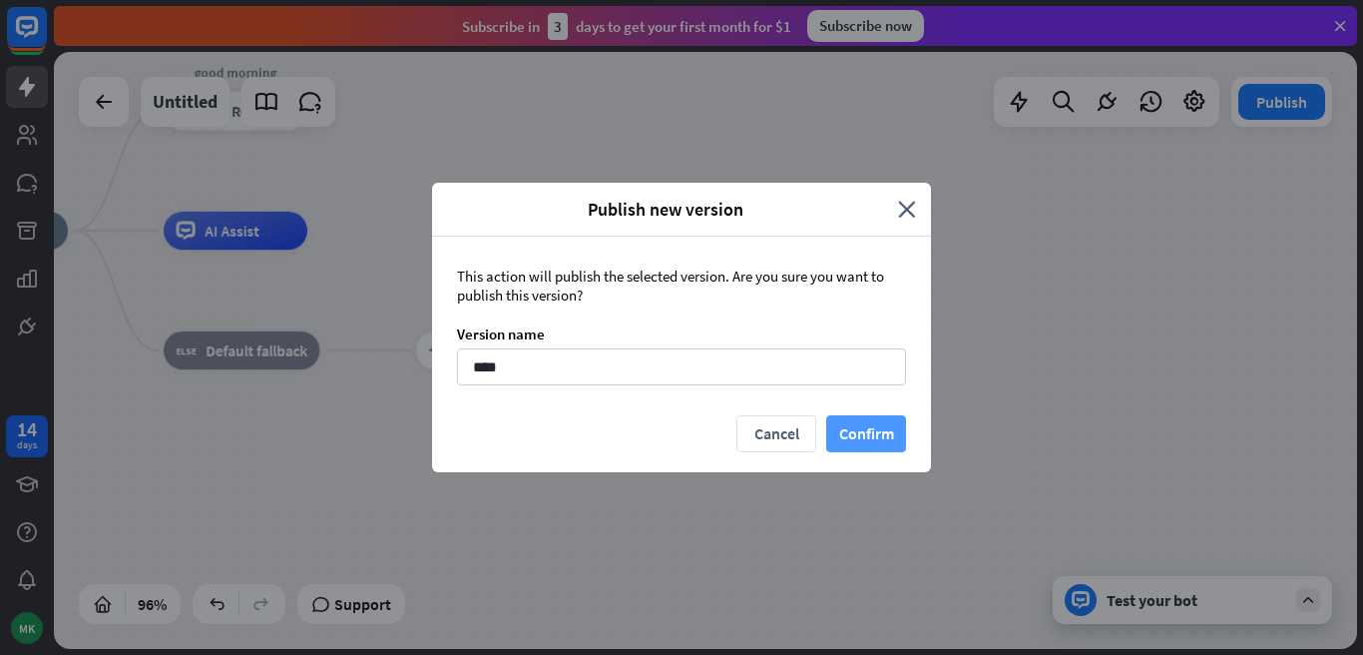
click at [876, 430] on button "Confirm" at bounding box center [866, 433] width 80 height 37
